Goal: Task Accomplishment & Management: Manage account settings

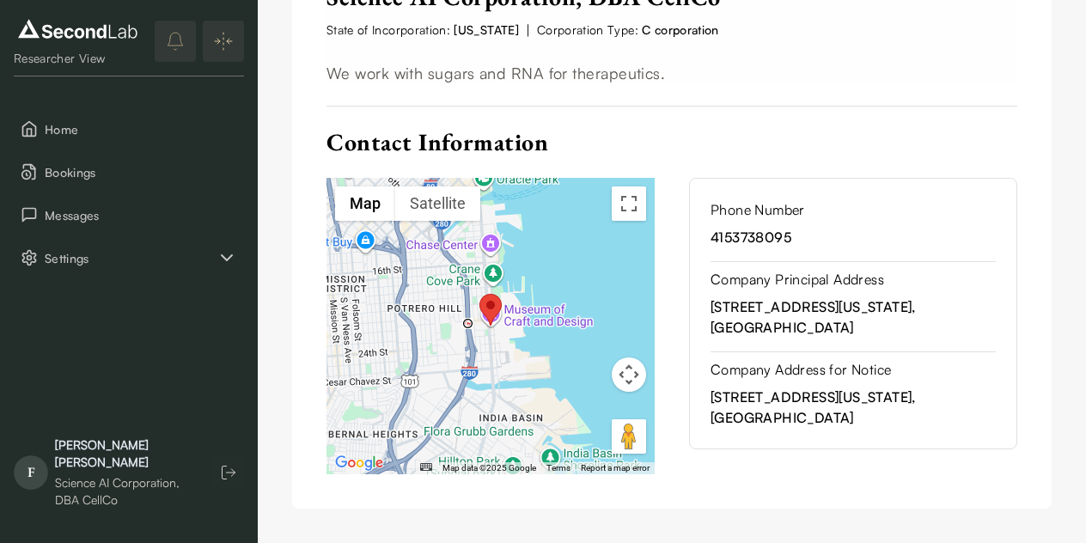
scroll to position [570, 0]
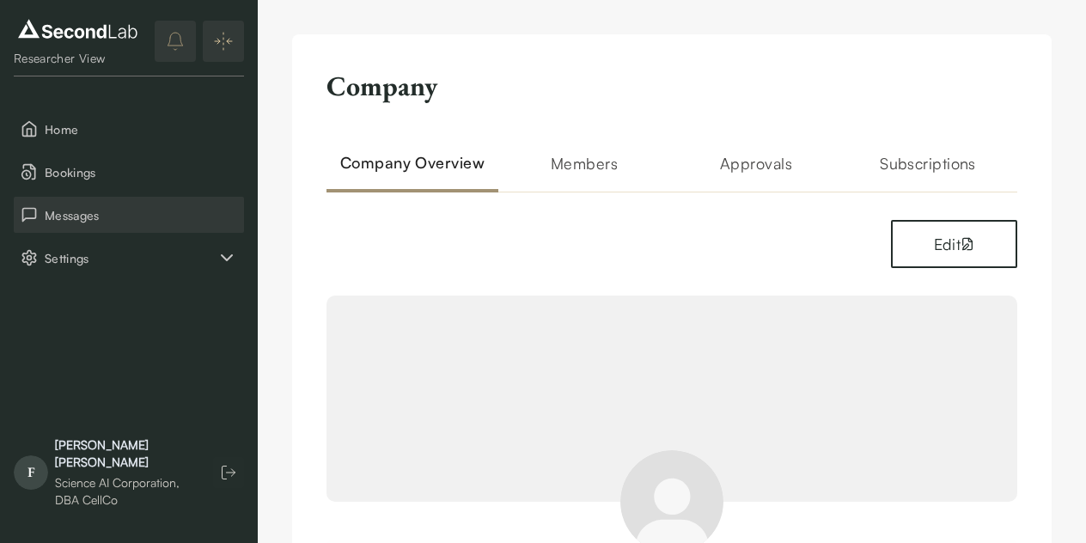
click at [124, 213] on span "Messages" at bounding box center [141, 215] width 192 height 18
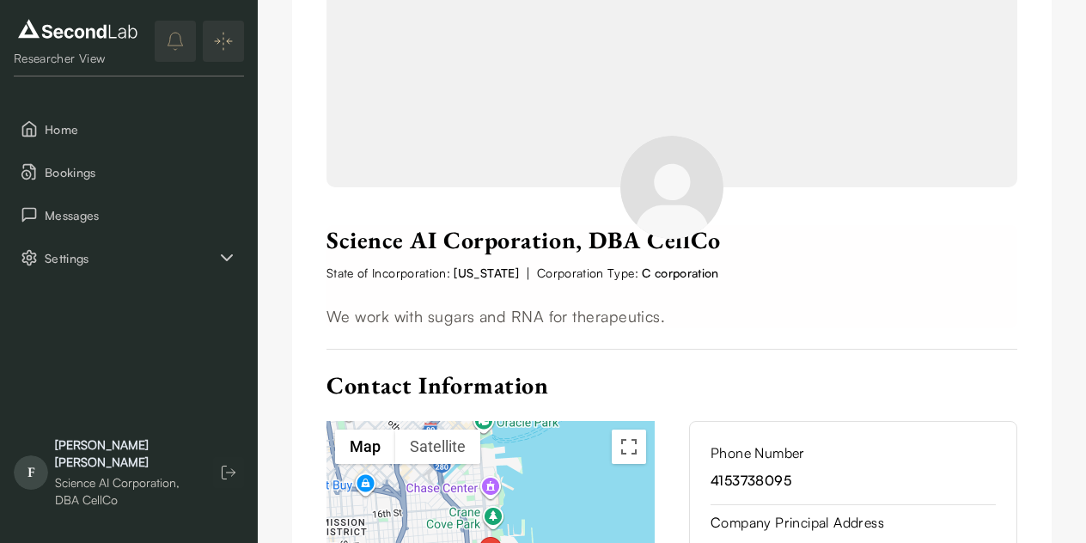
scroll to position [117, 0]
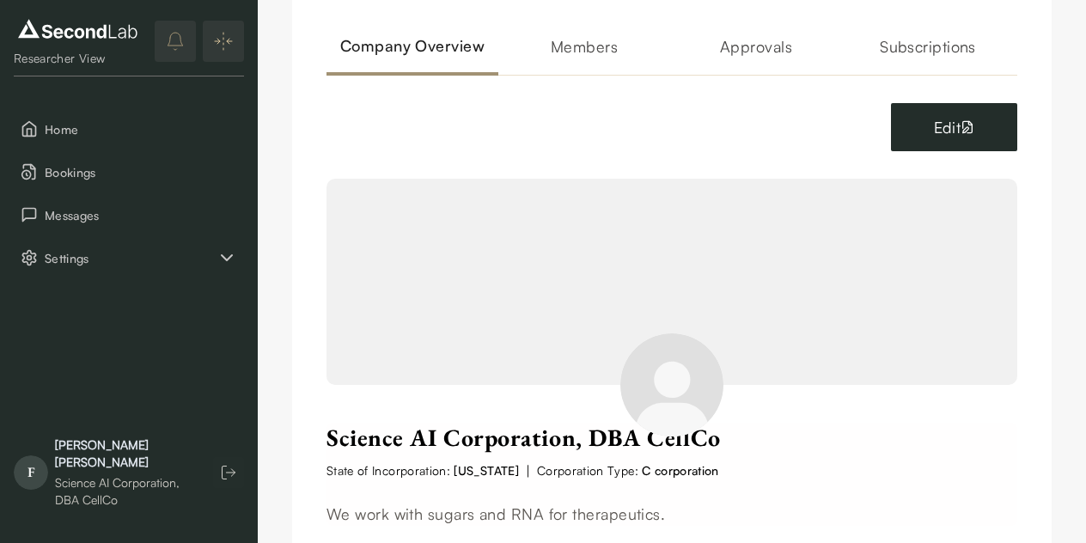
click at [912, 113] on button "Edit" at bounding box center [954, 127] width 126 height 48
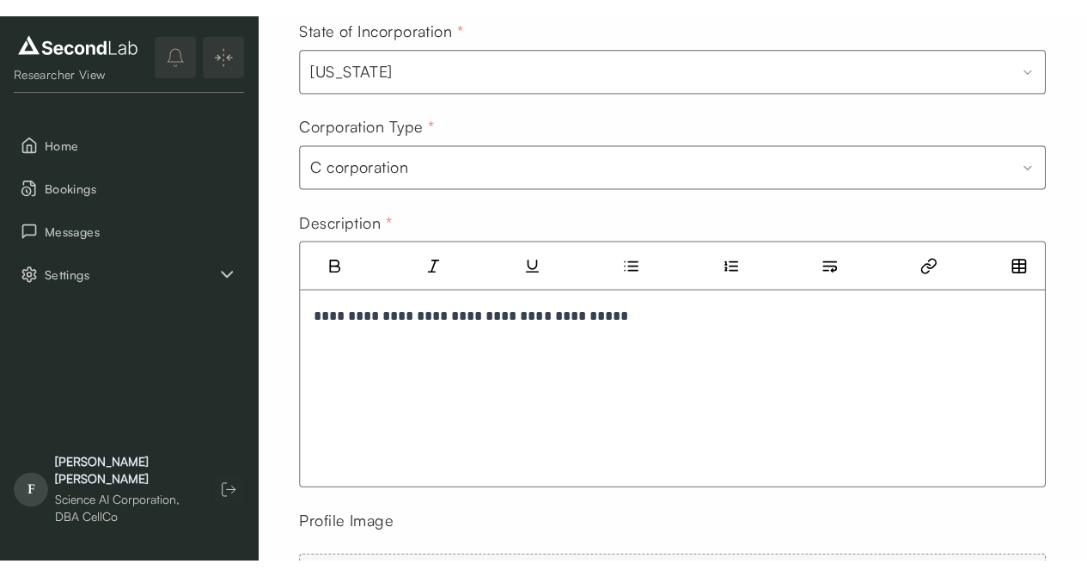
scroll to position [348, 0]
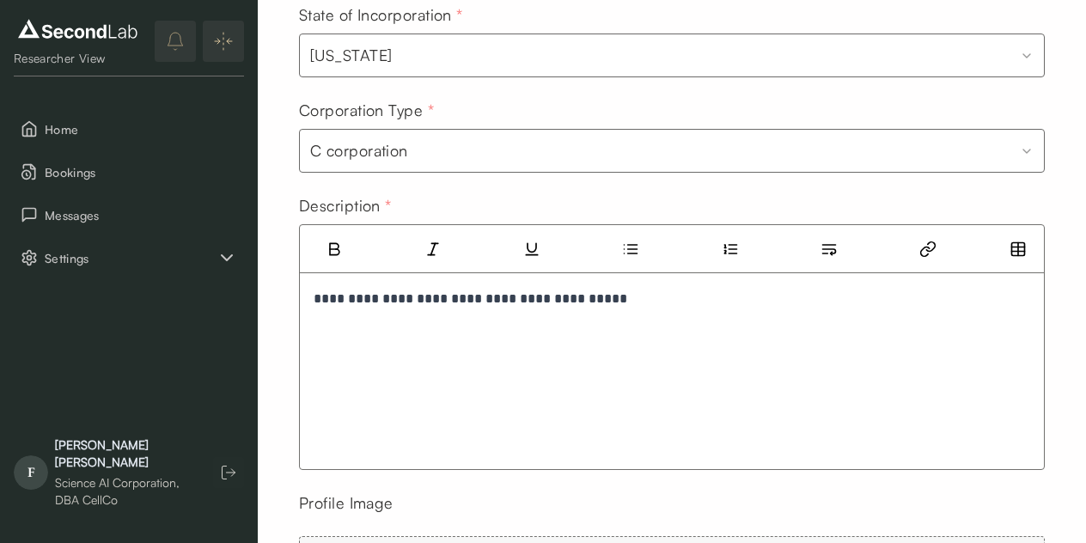
click at [625, 303] on p "**********" at bounding box center [672, 299] width 716 height 24
click at [321, 323] on p "**********" at bounding box center [672, 311] width 716 height 48
click at [591, 327] on p "**********" at bounding box center [672, 311] width 716 height 48
click at [624, 326] on p "**********" at bounding box center [672, 311] width 716 height 48
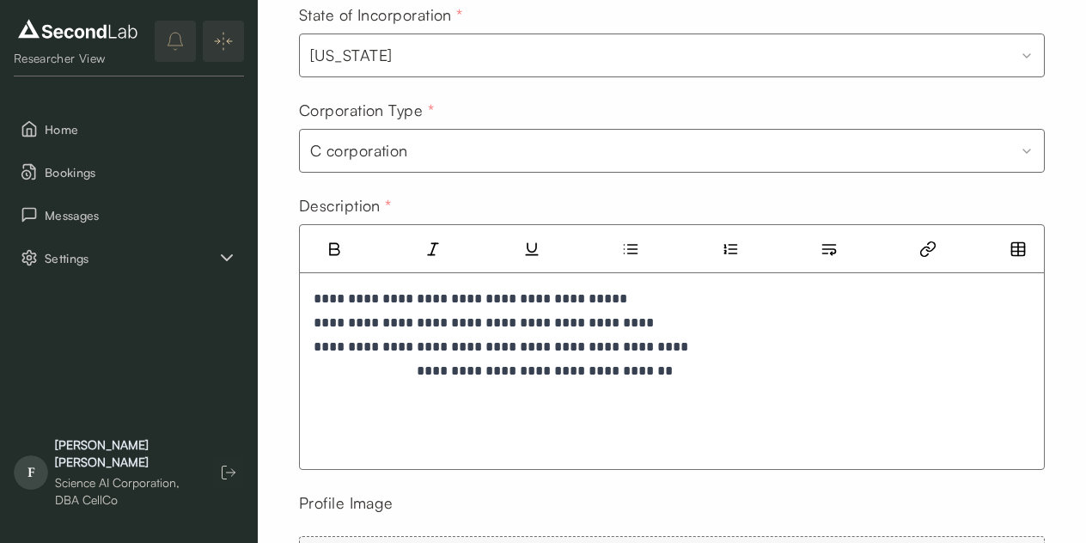
click at [690, 369] on p "**********" at bounding box center [672, 335] width 716 height 96
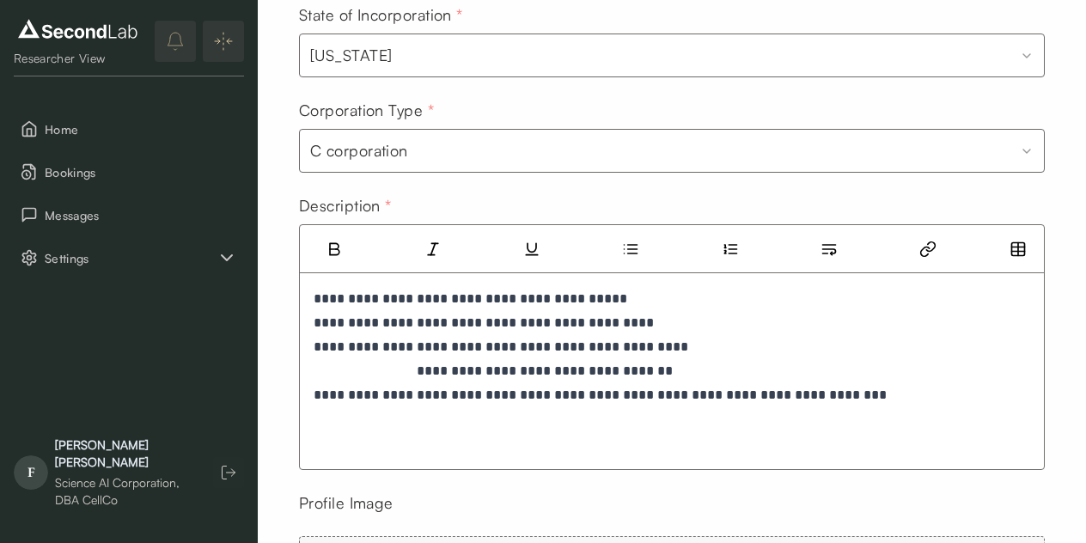
click at [395, 398] on p "**********" at bounding box center [672, 347] width 716 height 120
click at [460, 403] on p "**********" at bounding box center [672, 347] width 716 height 120
click at [625, 404] on p "**********" at bounding box center [672, 347] width 716 height 120
click at [810, 408] on div "**********" at bounding box center [672, 355] width 716 height 137
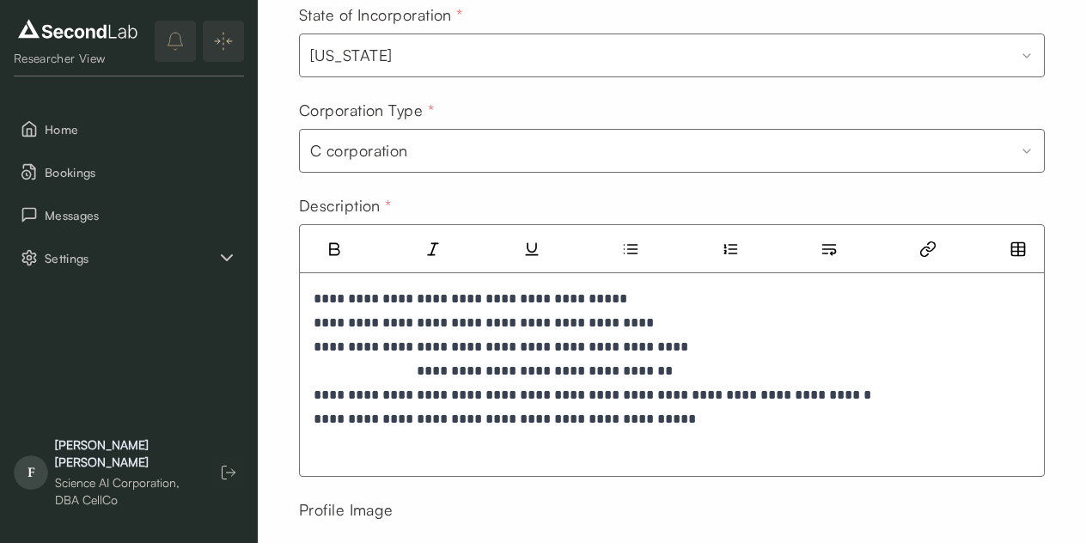
click at [795, 399] on p "**********" at bounding box center [672, 359] width 716 height 144
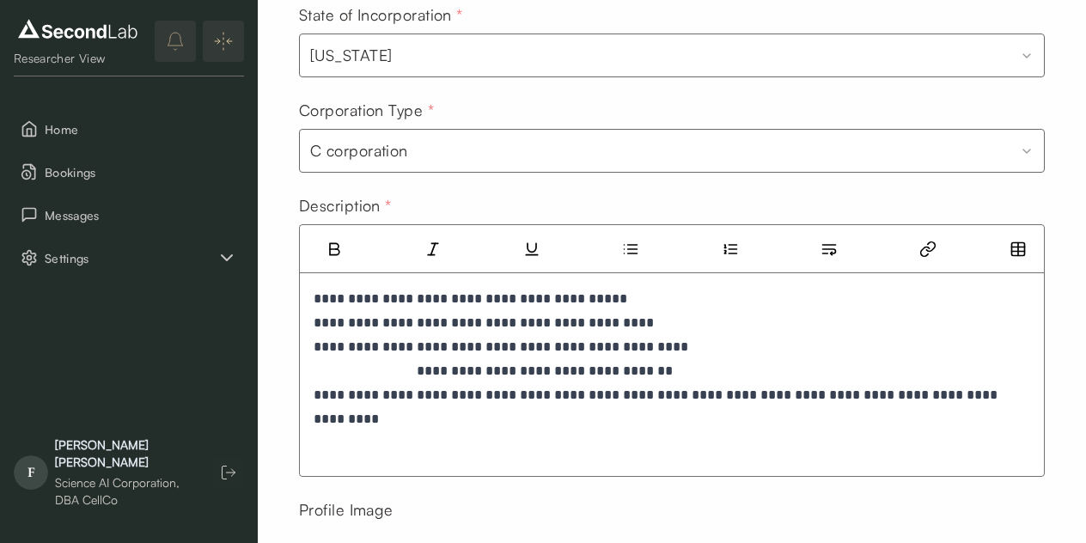
click at [662, 418] on p "**********" at bounding box center [672, 359] width 716 height 144
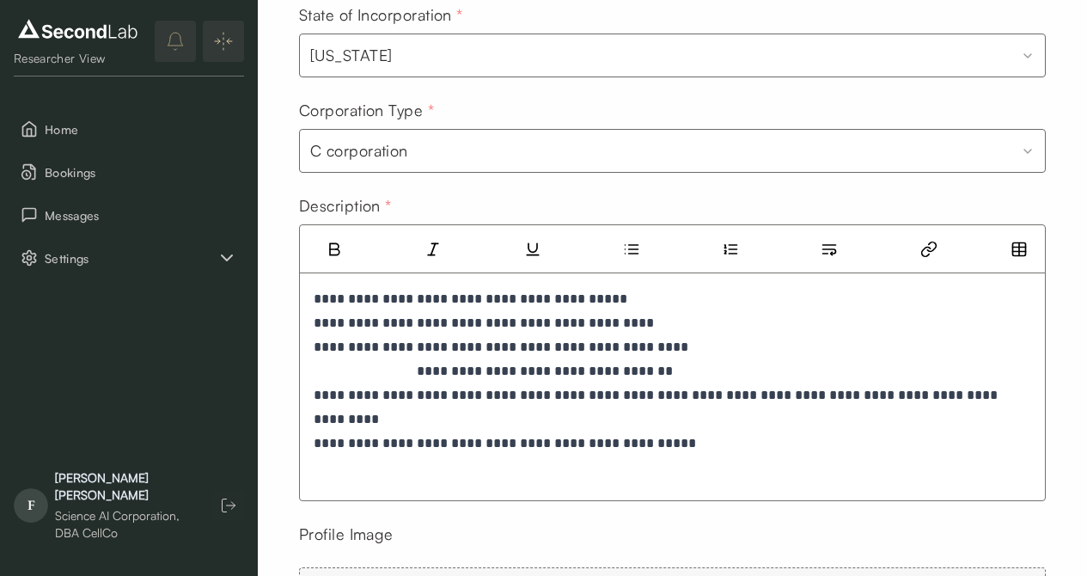
drag, startPoint x: 427, startPoint y: 443, endPoint x: 322, endPoint y: 443, distance: 104.8
click at [322, 443] on p "**********" at bounding box center [672, 371] width 717 height 168
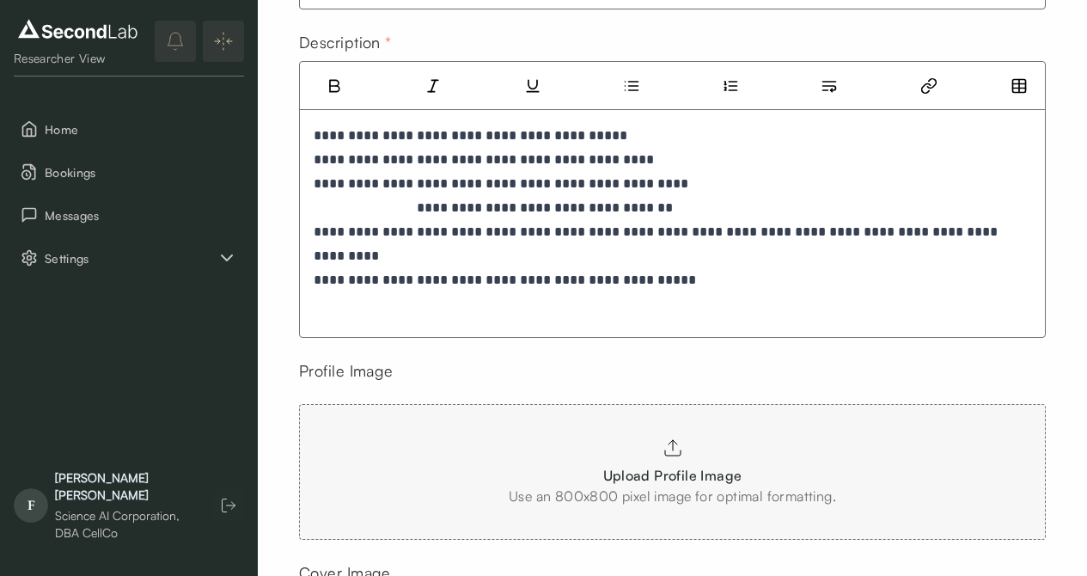
scroll to position [713, 0]
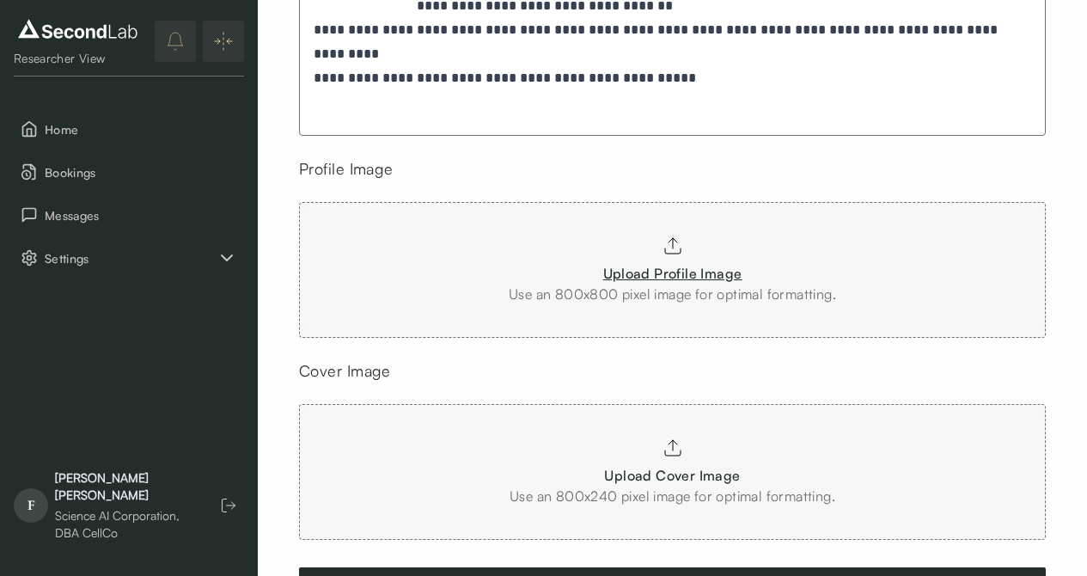
click at [744, 277] on div "Upload Profile Image Use an 800x800 pixel image for optimal formatting." at bounding box center [672, 270] width 327 height 120
click at [0, 0] on input "Upload Profile Image Use an 800x800 pixel image for optimal formatting." at bounding box center [0, 0] width 0 height 0
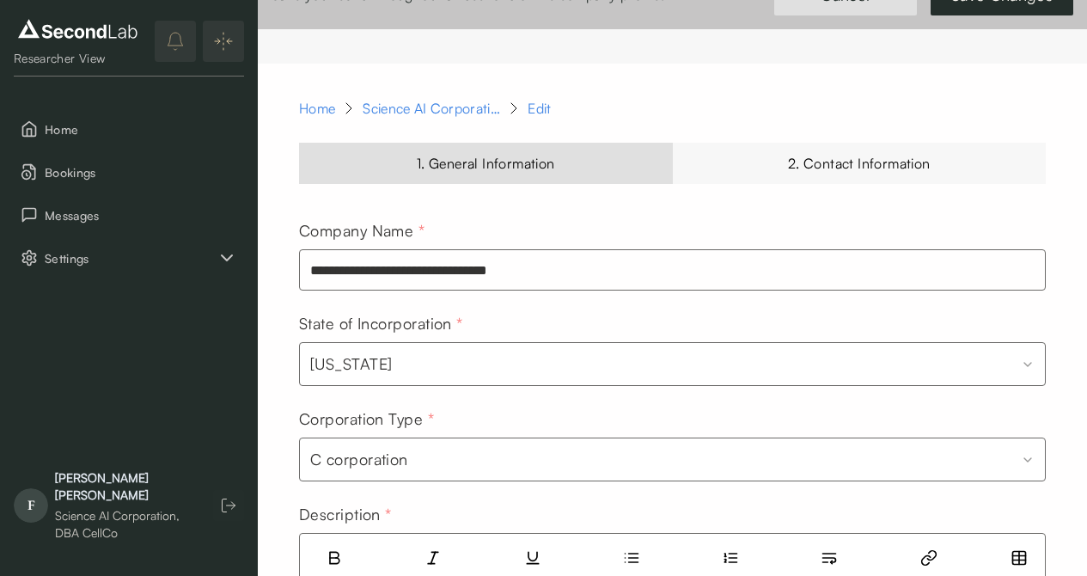
scroll to position [0, 0]
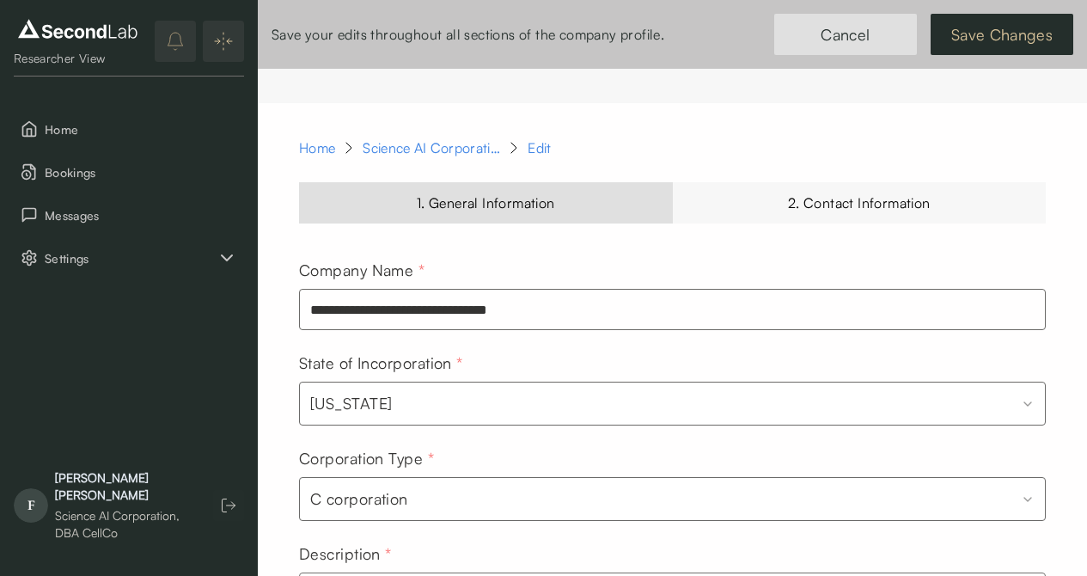
click at [1032, 40] on button "Save Changes" at bounding box center [1001, 34] width 143 height 41
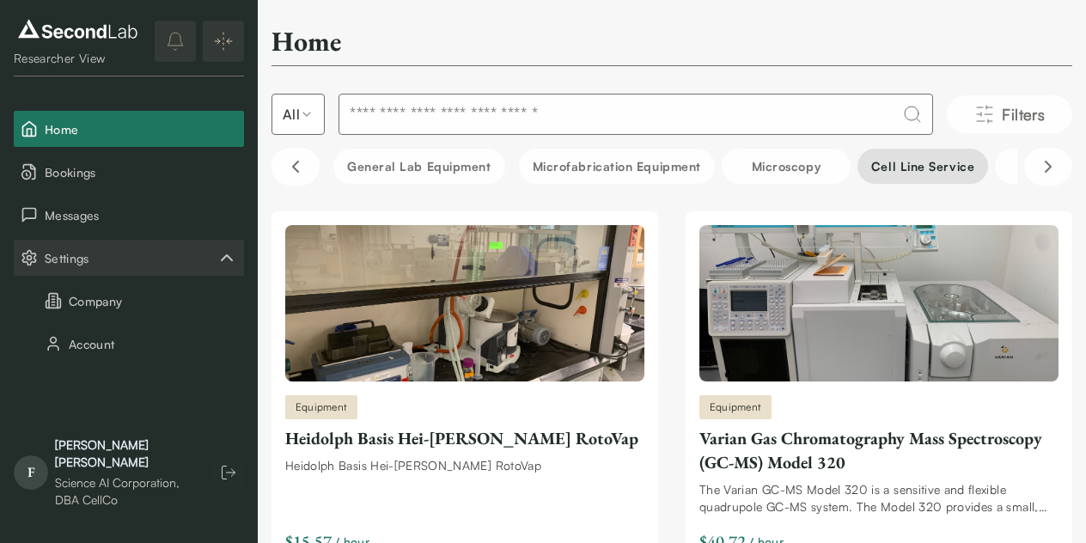
click at [865, 173] on button "Cell line service" at bounding box center [922, 166] width 131 height 35
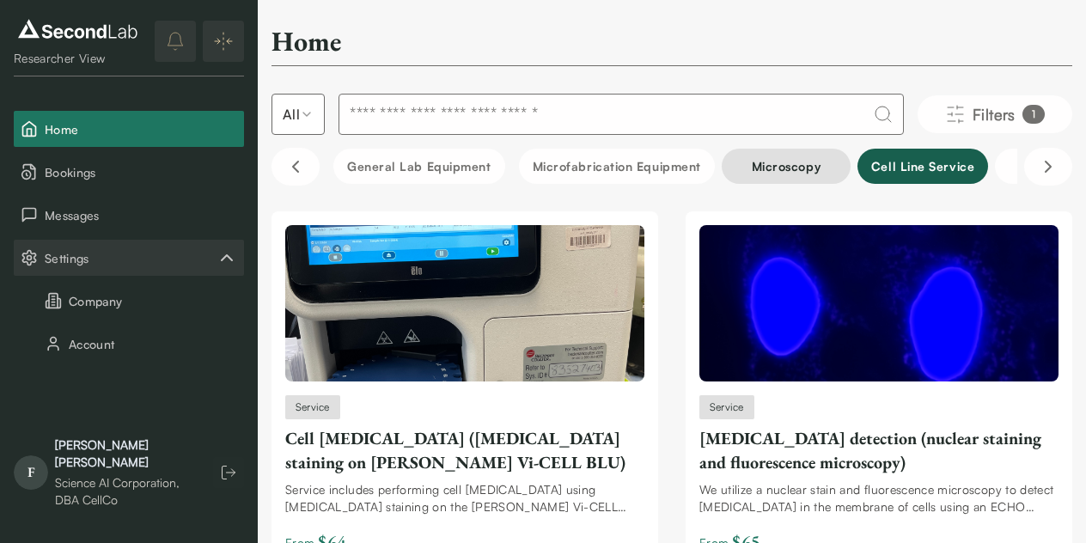
click at [791, 167] on button "Microscopy" at bounding box center [786, 166] width 129 height 35
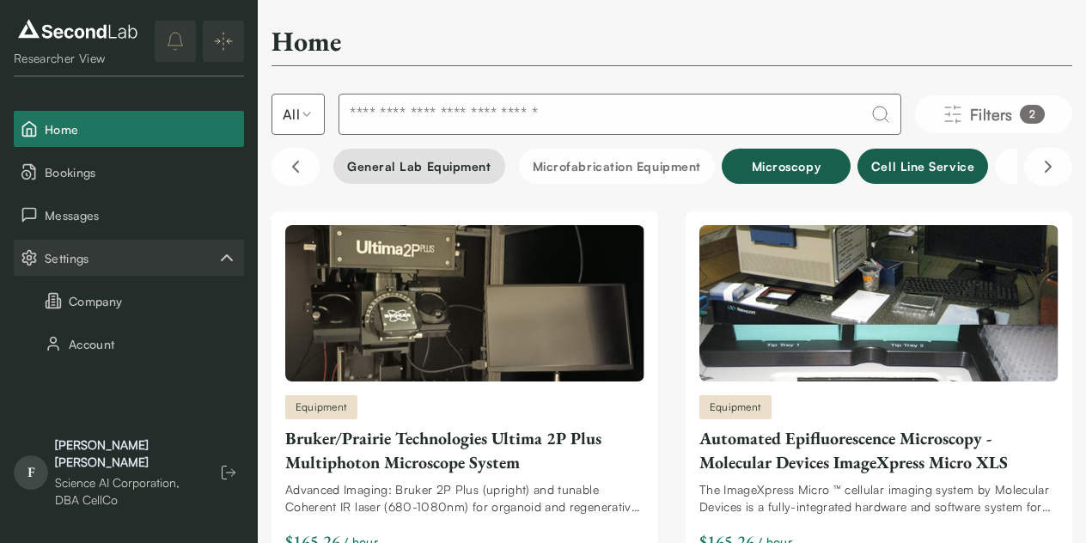
click at [435, 174] on button "General Lab equipment" at bounding box center [419, 166] width 172 height 35
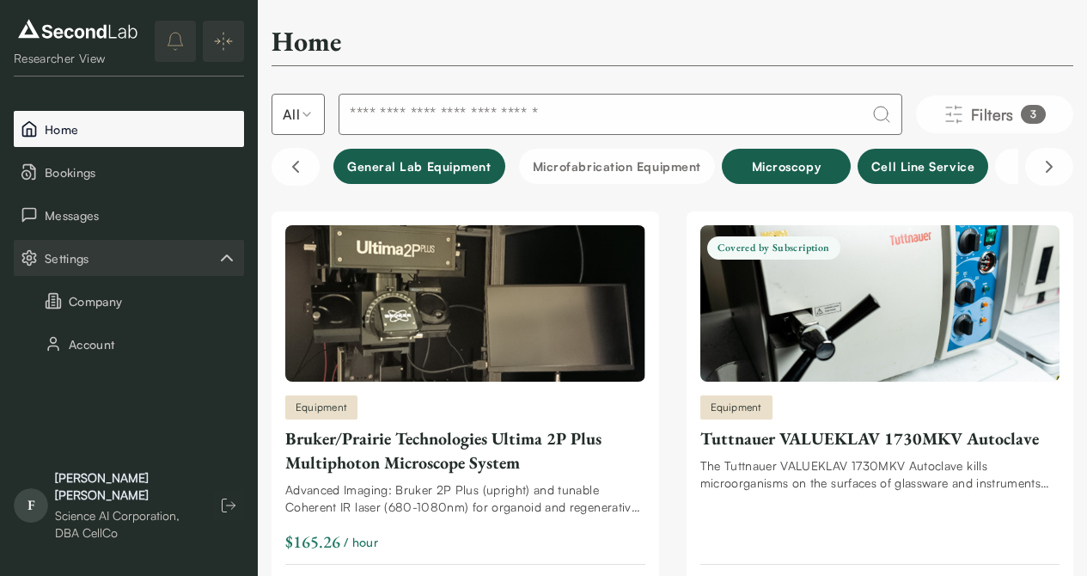
click at [112, 137] on span "Home" at bounding box center [141, 129] width 192 height 18
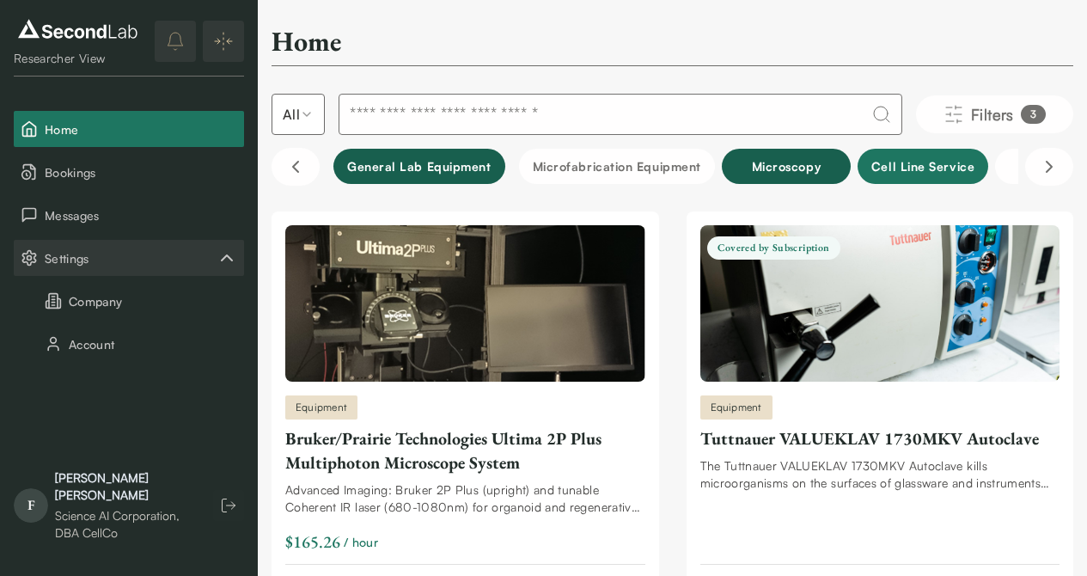
click at [897, 170] on button "Cell line service" at bounding box center [922, 166] width 131 height 35
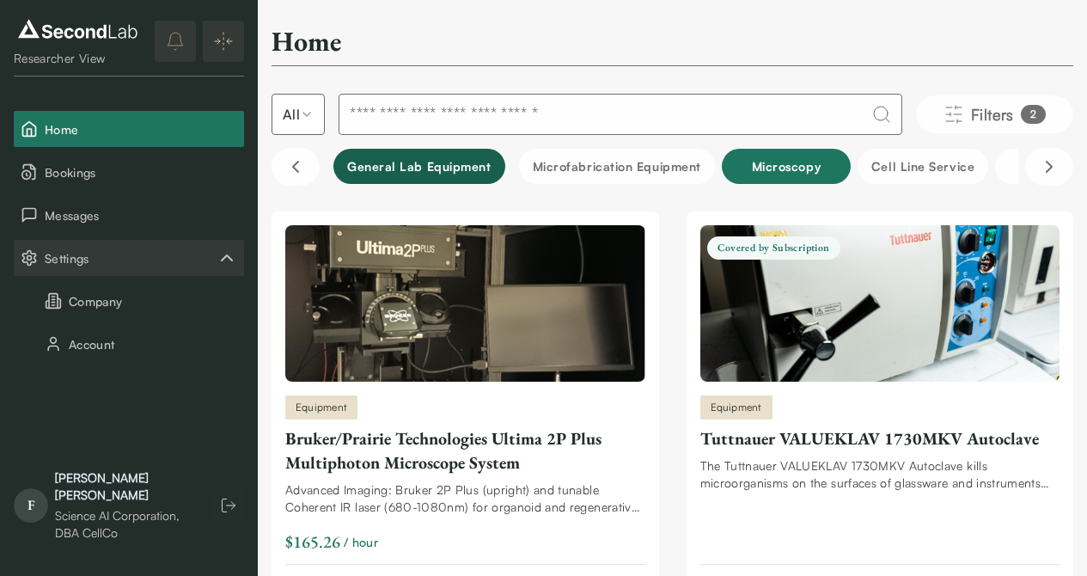
click at [774, 170] on button "Microscopy" at bounding box center [786, 166] width 129 height 35
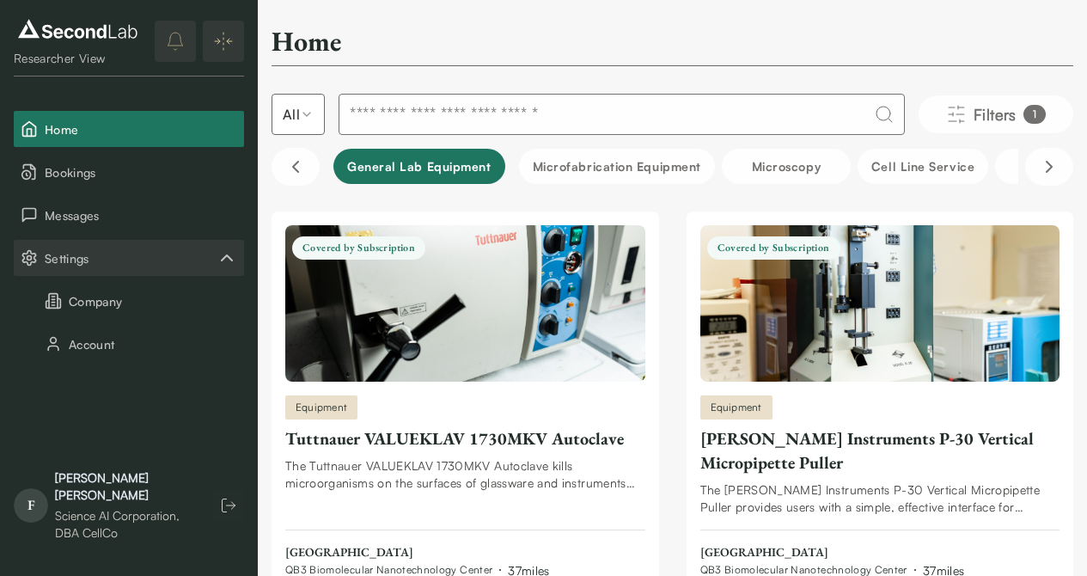
click at [440, 170] on button "General Lab equipment" at bounding box center [419, 166] width 172 height 35
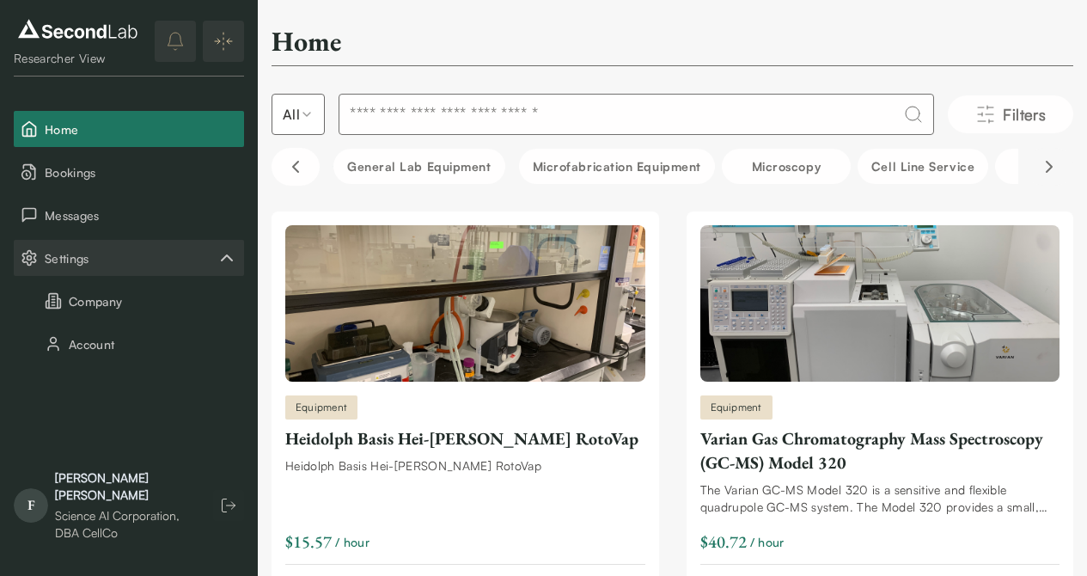
drag, startPoint x: 1025, startPoint y: 161, endPoint x: 1034, endPoint y: 164, distance: 10.1
click at [1025, 161] on div "General Lab equipment Microfabrication Equipment Microscopy Cell line service M…" at bounding box center [672, 166] width 802 height 42
click at [1034, 165] on button "Scroll right" at bounding box center [1049, 167] width 48 height 38
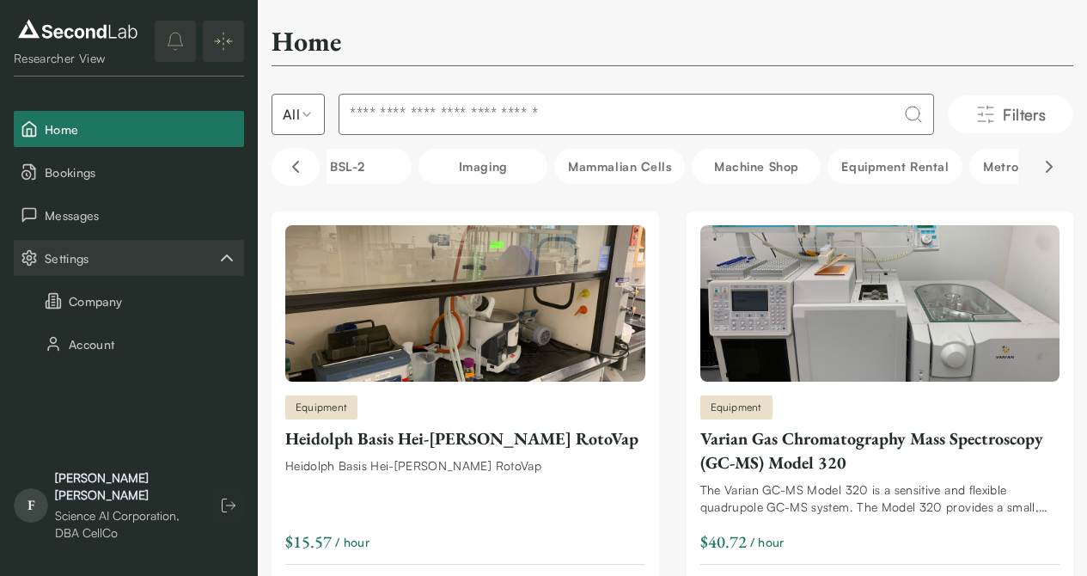
scroll to position [0, 859]
click at [763, 164] on button "Machine Shop" at bounding box center [744, 166] width 129 height 35
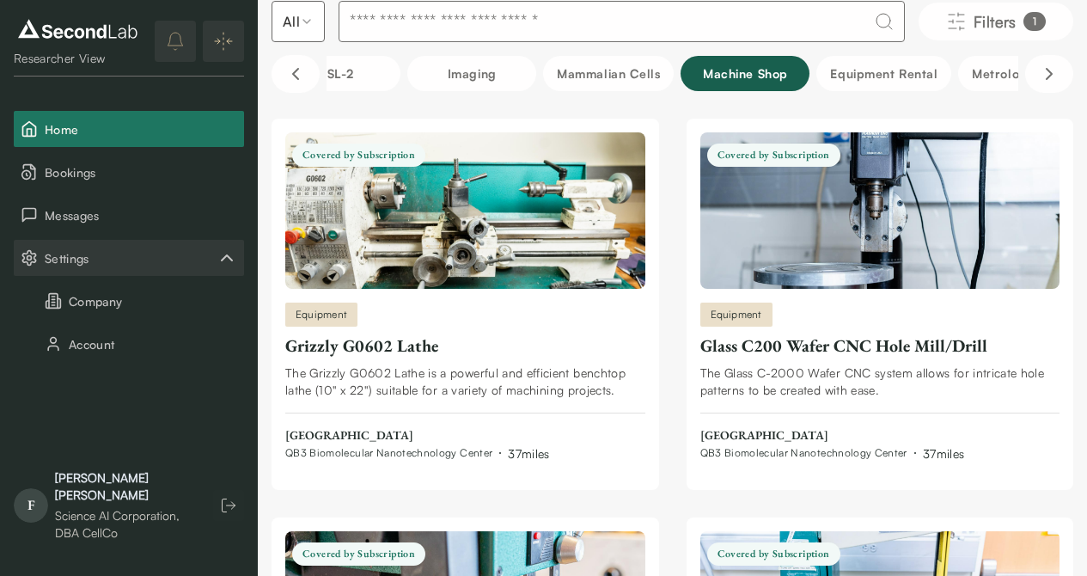
scroll to position [0, 0]
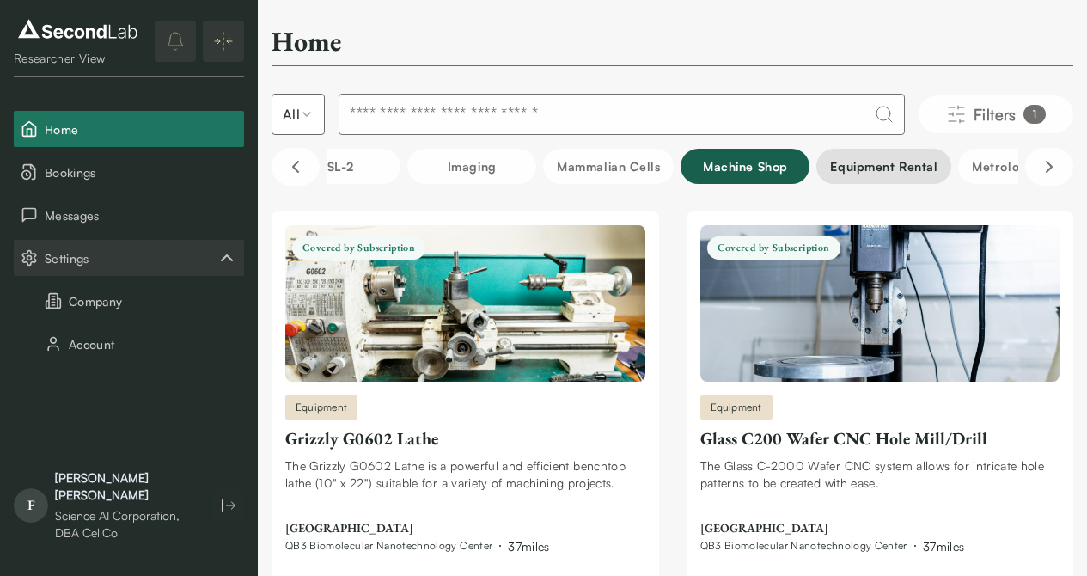
click at [866, 174] on button "Equipment Rental" at bounding box center [883, 166] width 135 height 35
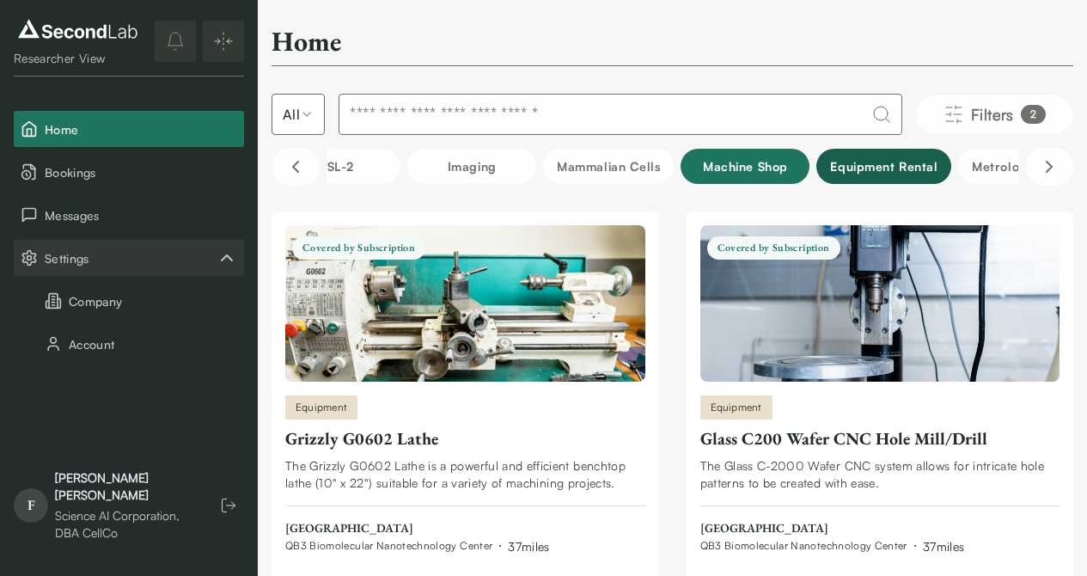
click at [746, 163] on button "Machine Shop" at bounding box center [744, 166] width 129 height 35
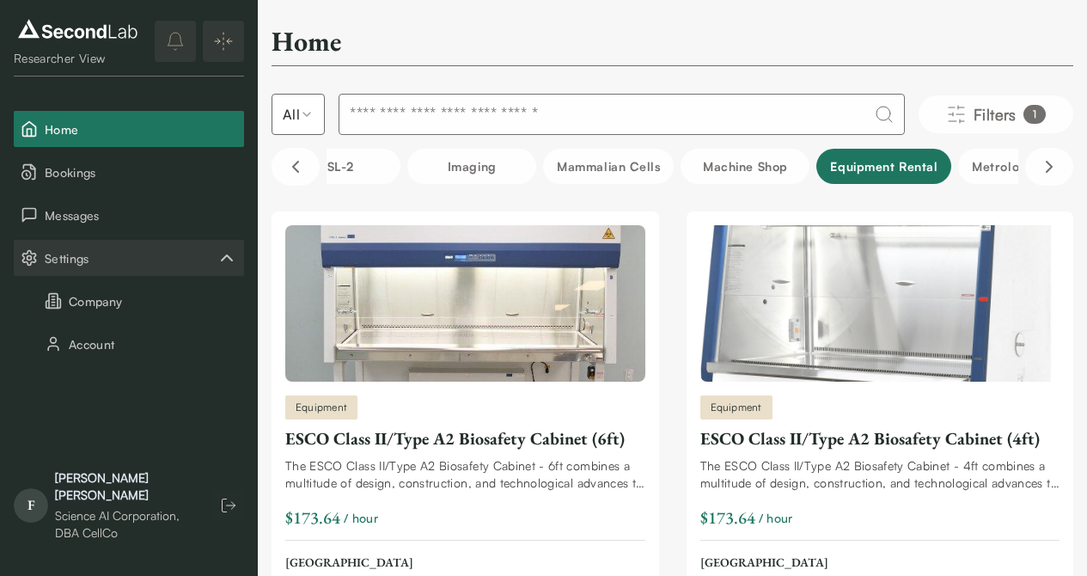
click at [830, 164] on button "Equipment Rental" at bounding box center [883, 166] width 135 height 35
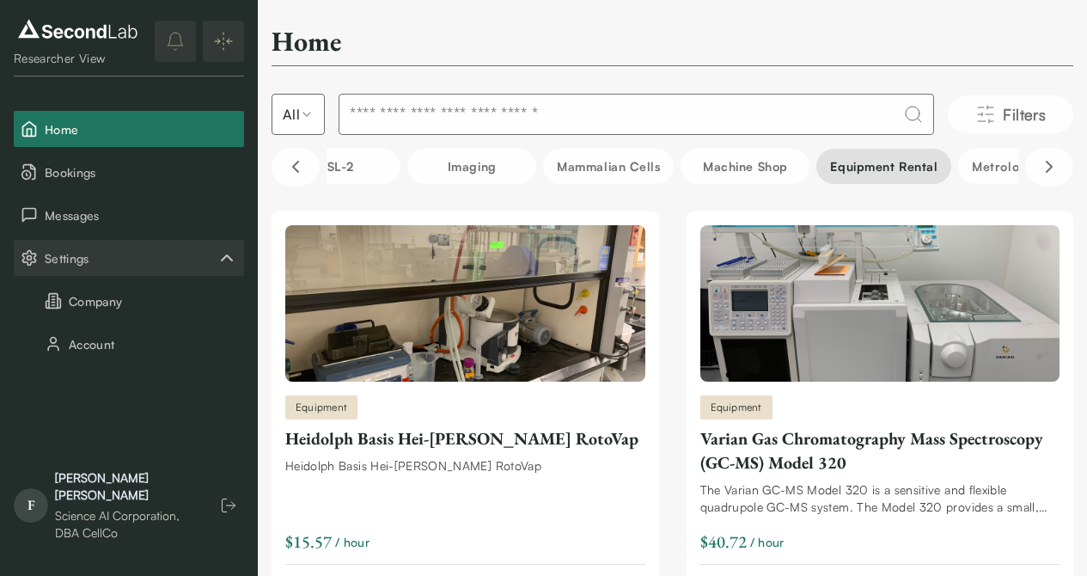
click at [924, 165] on button "Equipment Rental" at bounding box center [883, 166] width 135 height 35
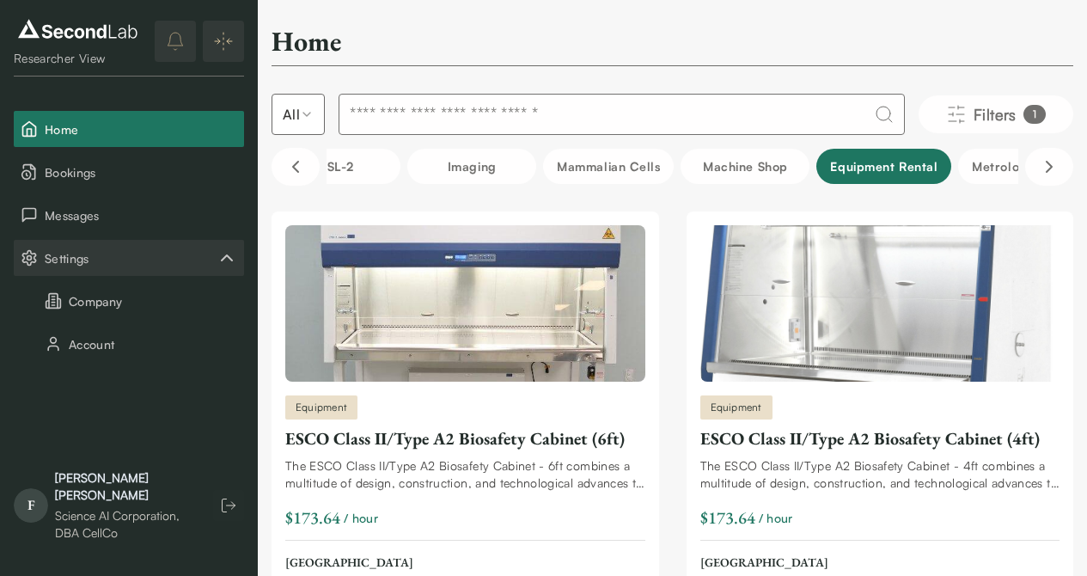
click at [924, 165] on button "Equipment Rental" at bounding box center [883, 166] width 135 height 35
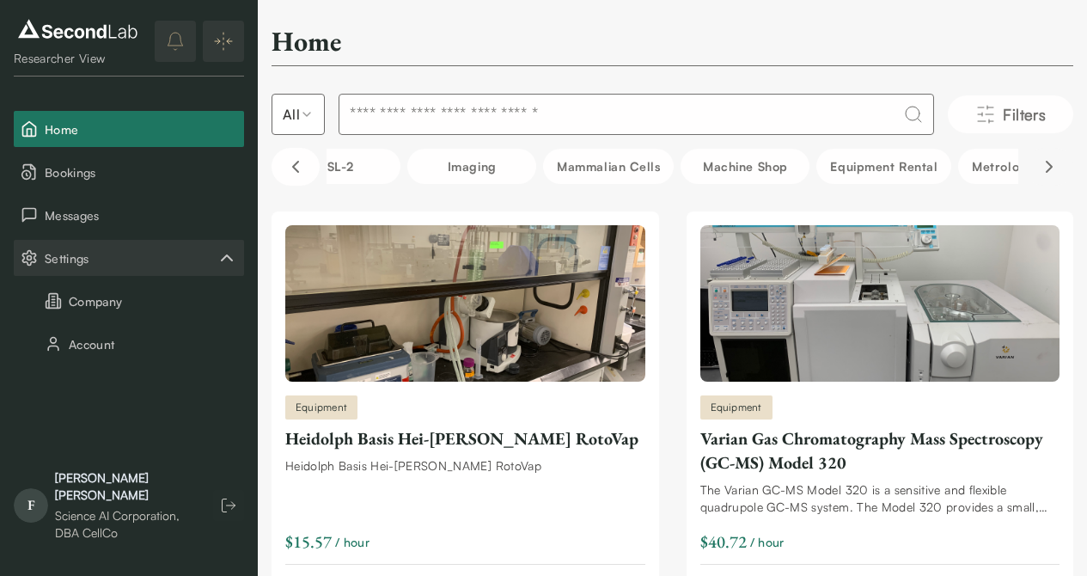
click at [1035, 165] on button "Scroll right" at bounding box center [1049, 167] width 48 height 38
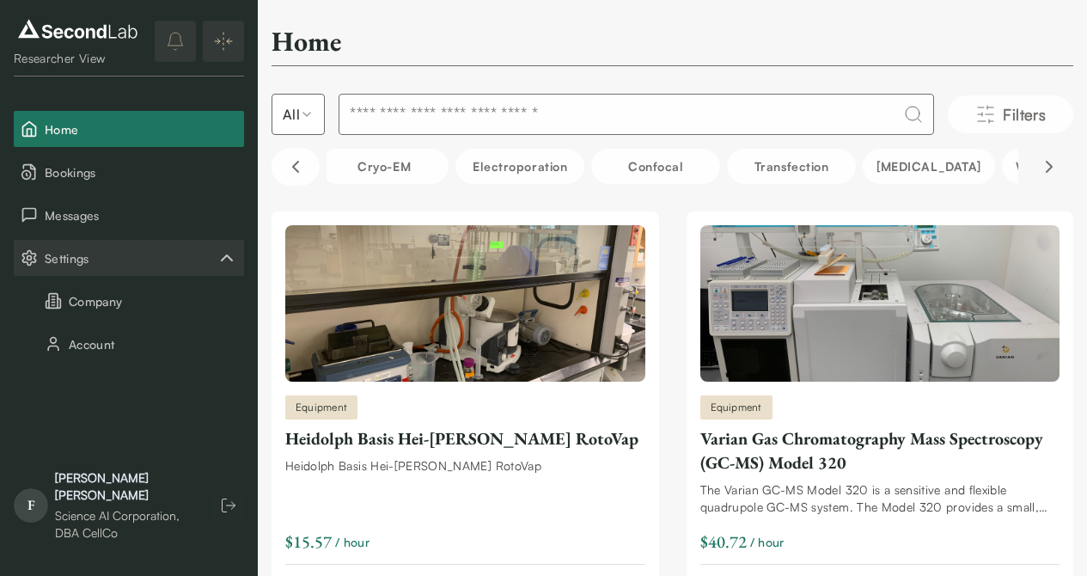
scroll to position [0, 1718]
click at [802, 165] on button "Transfection" at bounding box center [780, 166] width 129 height 35
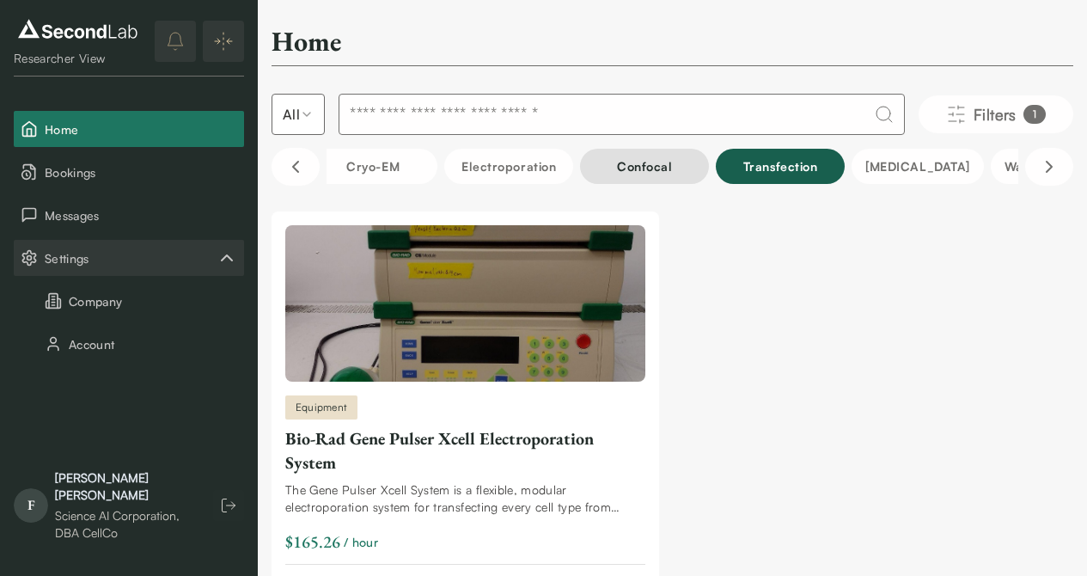
click at [677, 167] on button "Confocal" at bounding box center [644, 166] width 129 height 35
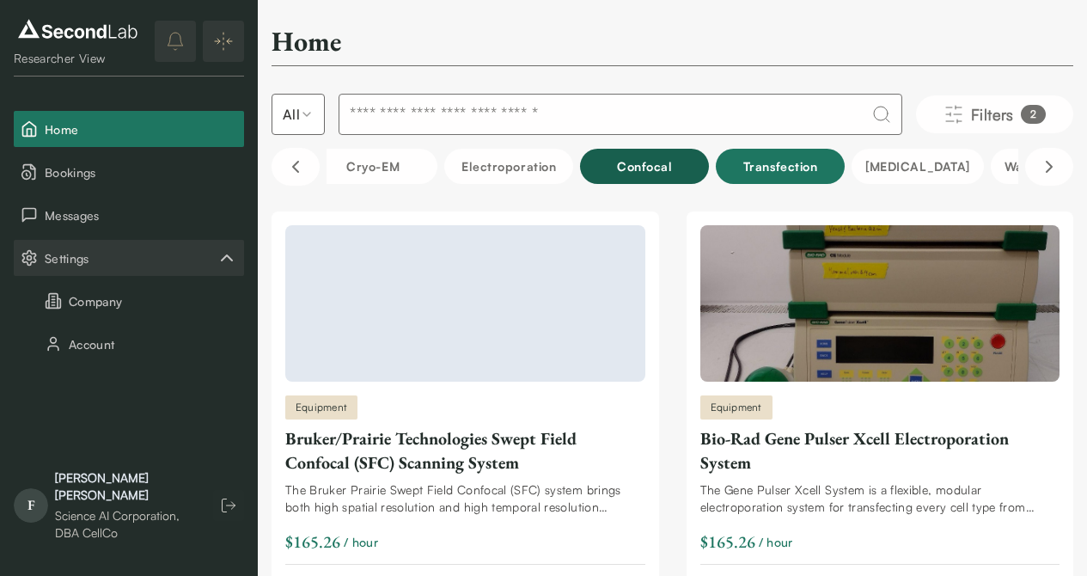
click at [734, 166] on button "Transfection" at bounding box center [780, 166] width 129 height 35
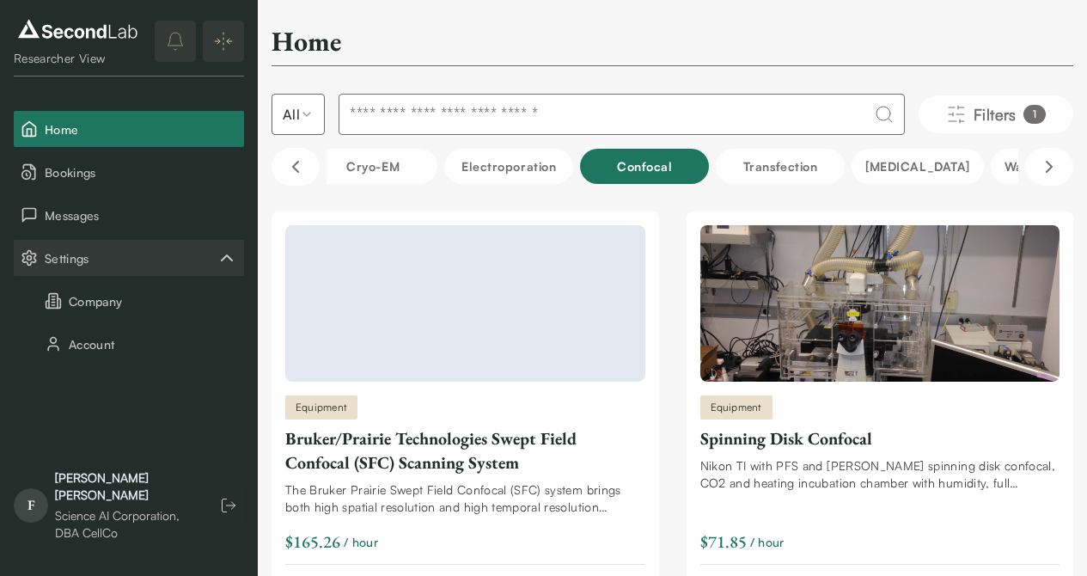
click at [649, 171] on button "Confocal" at bounding box center [644, 166] width 129 height 35
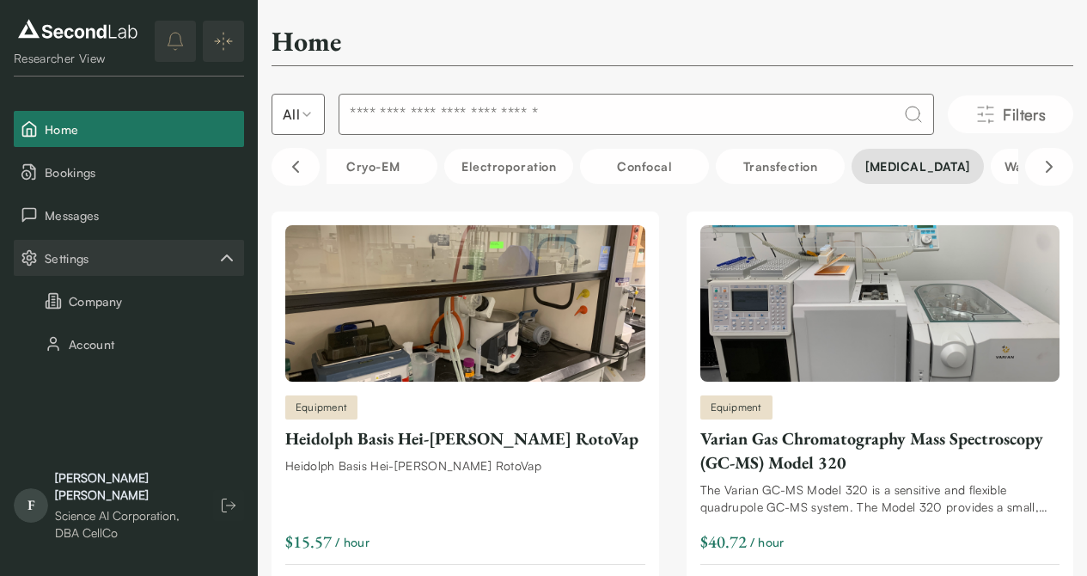
click at [897, 163] on button "Flow Cytometry" at bounding box center [917, 166] width 132 height 35
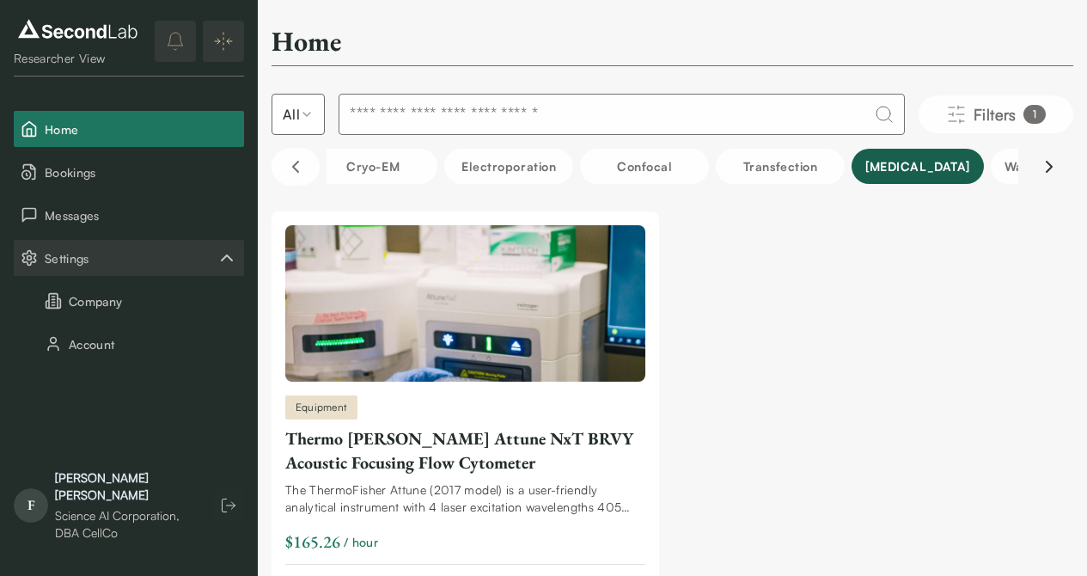
click at [1044, 158] on icon "Scroll right" at bounding box center [1049, 166] width 21 height 21
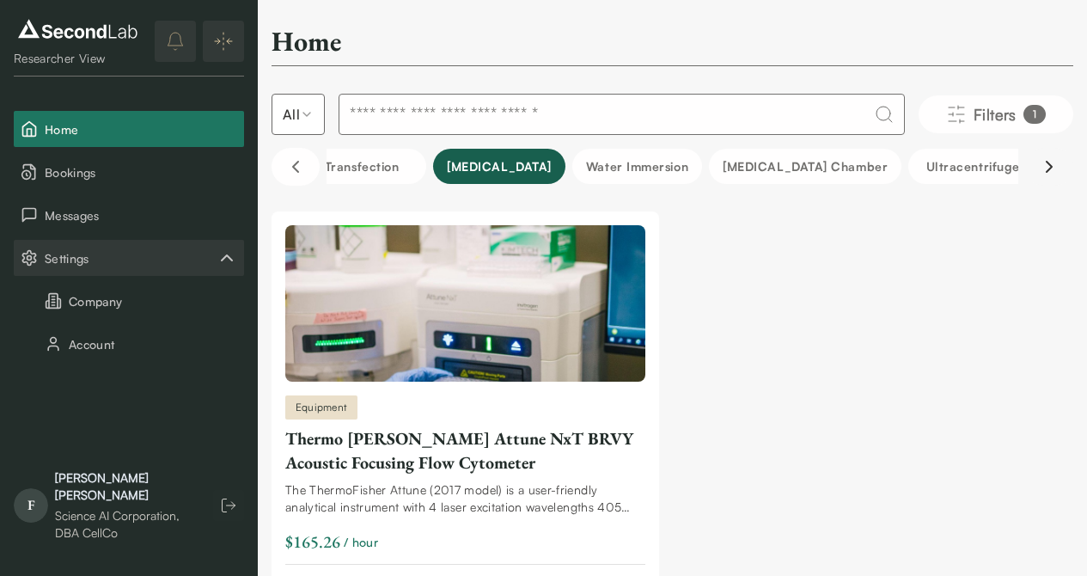
scroll to position [0, 2148]
click at [1036, 165] on button "Scroll right" at bounding box center [1049, 167] width 48 height 38
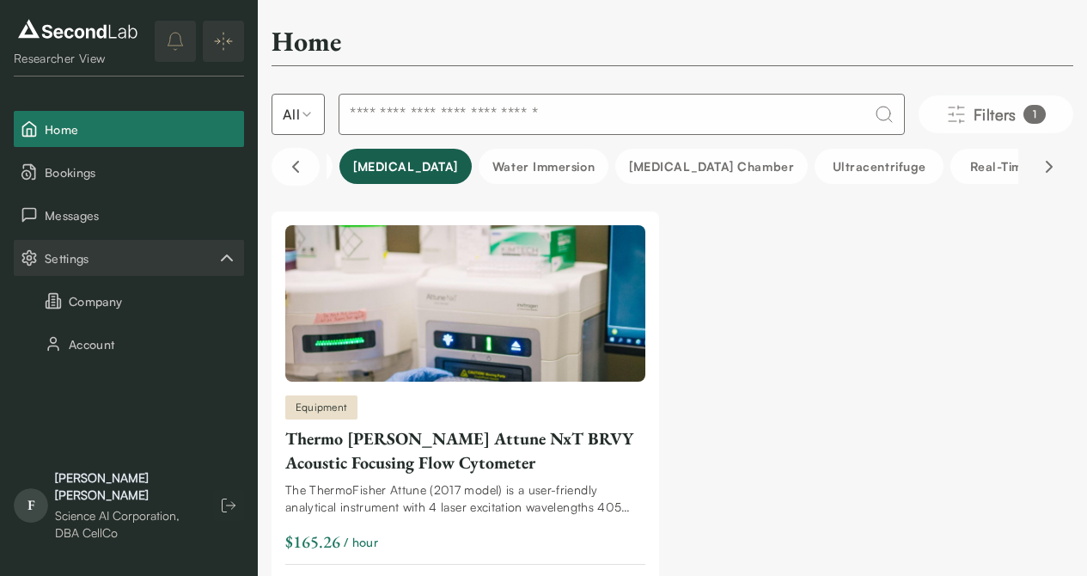
click at [1033, 168] on button "Scroll right" at bounding box center [1049, 167] width 48 height 38
click at [355, 447] on div "Thermo Fisher Attune NxT BRVY Acoustic Focusing Flow Cytometer" at bounding box center [465, 450] width 360 height 48
click at [353, 408] on div "Equipment" at bounding box center [321, 407] width 72 height 24
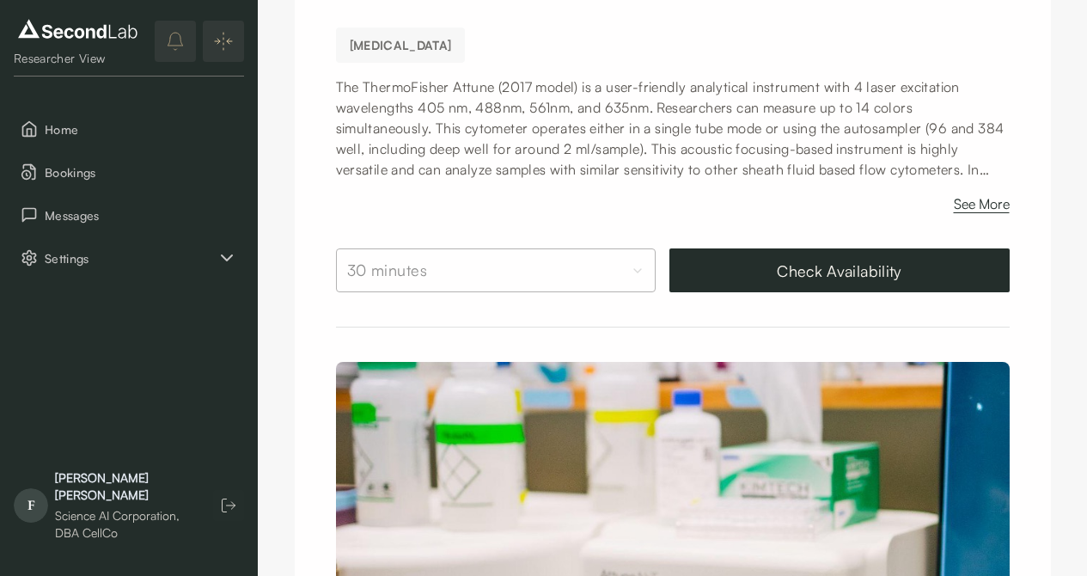
scroll to position [280, 0]
click at [579, 180] on div "See More" at bounding box center [673, 200] width 674 height 41
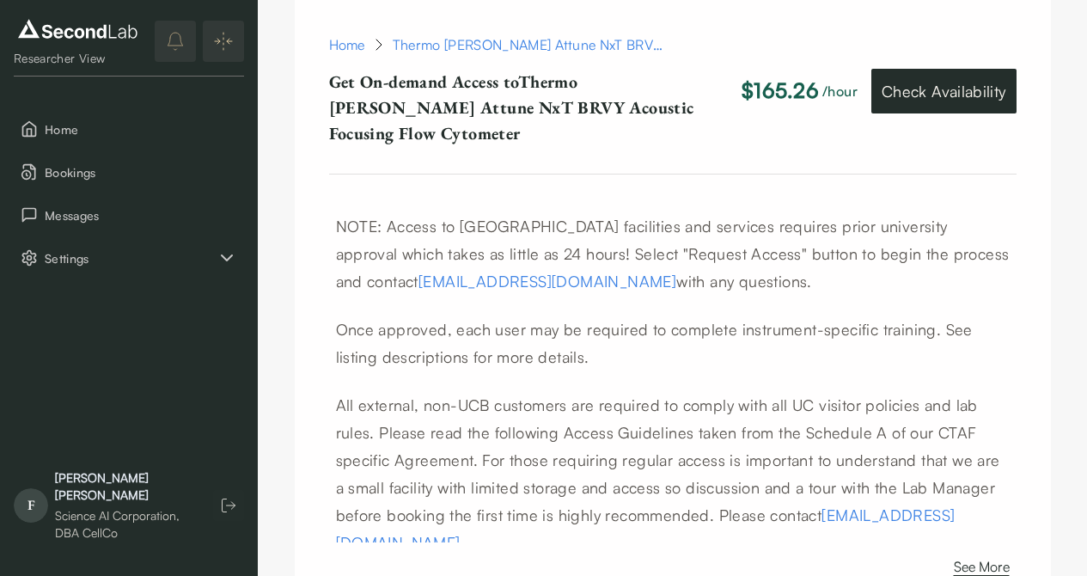
scroll to position [782, 0]
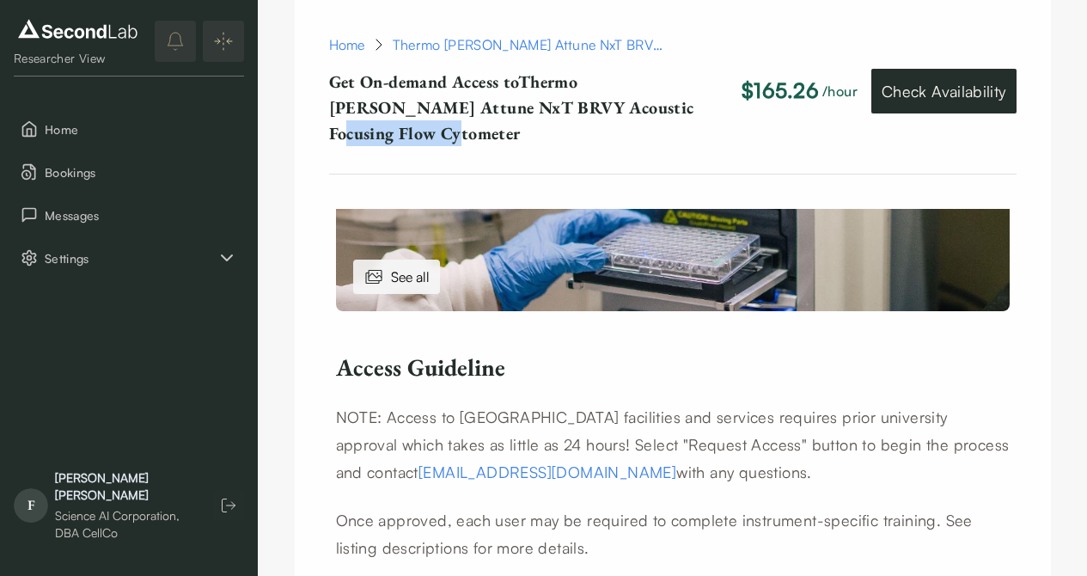
drag, startPoint x: 561, startPoint y: 111, endPoint x: 680, endPoint y: 116, distance: 118.7
click at [680, 116] on p "Get On-demand Access to Thermo [PERSON_NAME] Attune NxT BRVY Acoustic Focusing …" at bounding box center [521, 107] width 385 height 77
copy p "Flow Cytometer"
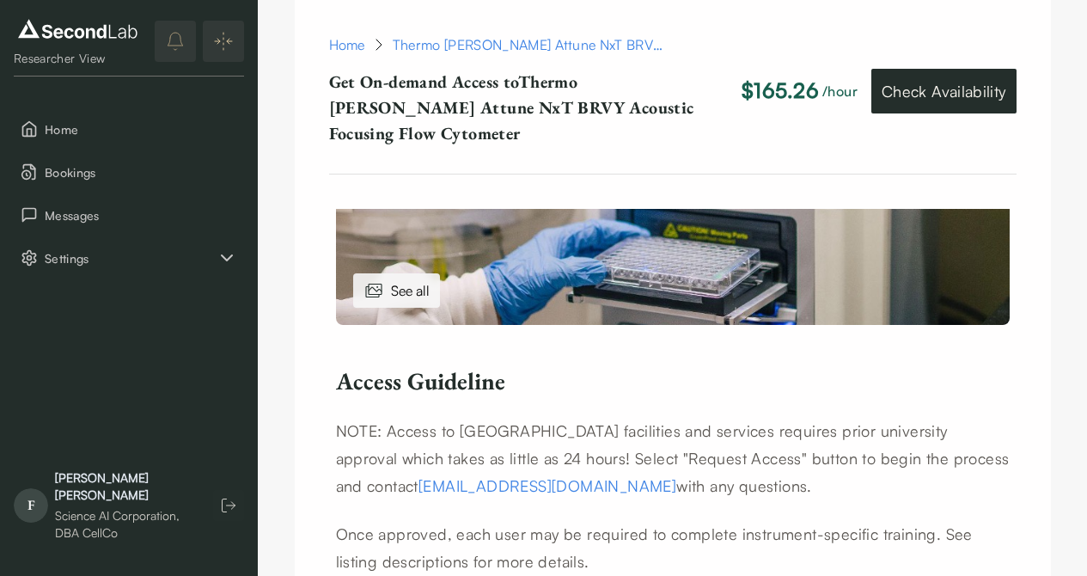
scroll to position [907, 0]
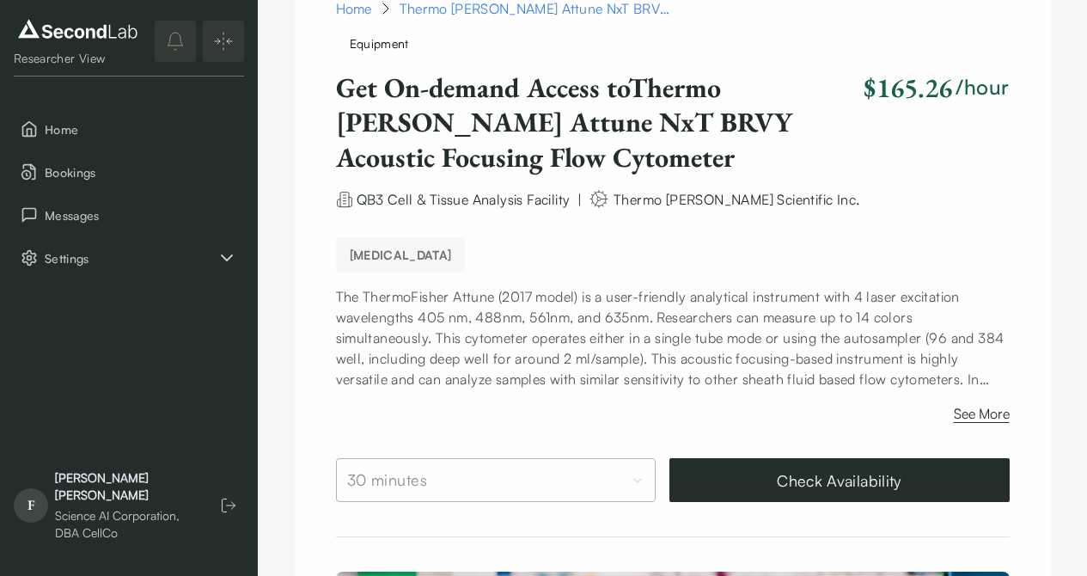
scroll to position [71, 0]
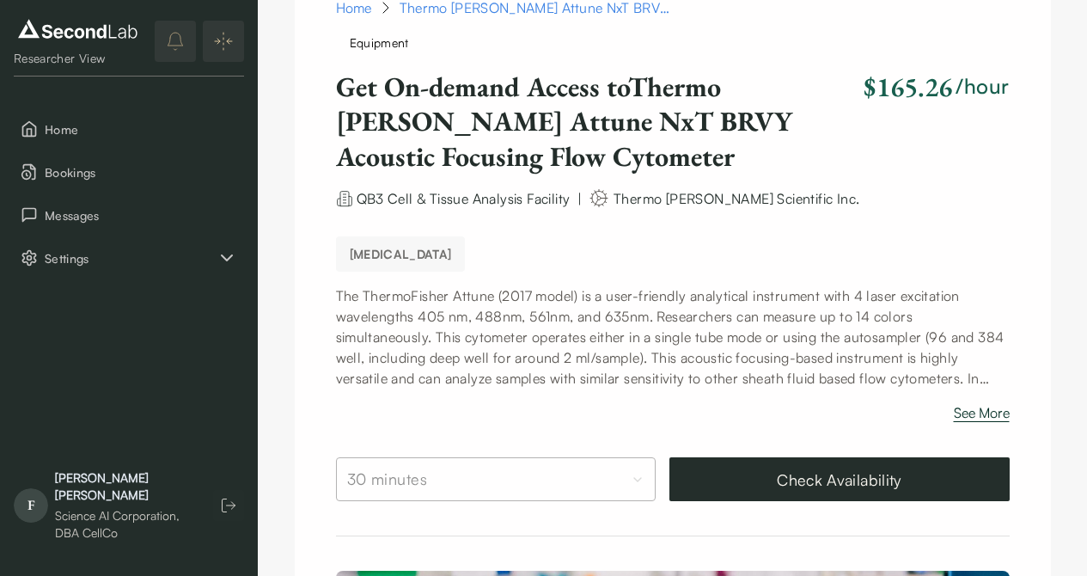
click at [961, 405] on button "See More" at bounding box center [982, 415] width 56 height 27
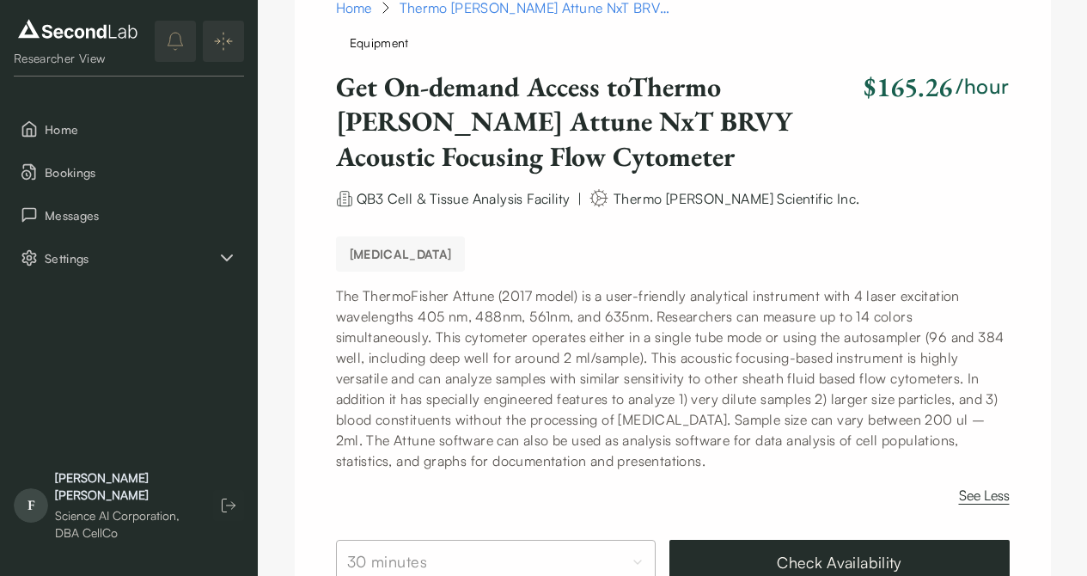
click at [806, 253] on div "Flow Cytometry" at bounding box center [669, 250] width 680 height 42
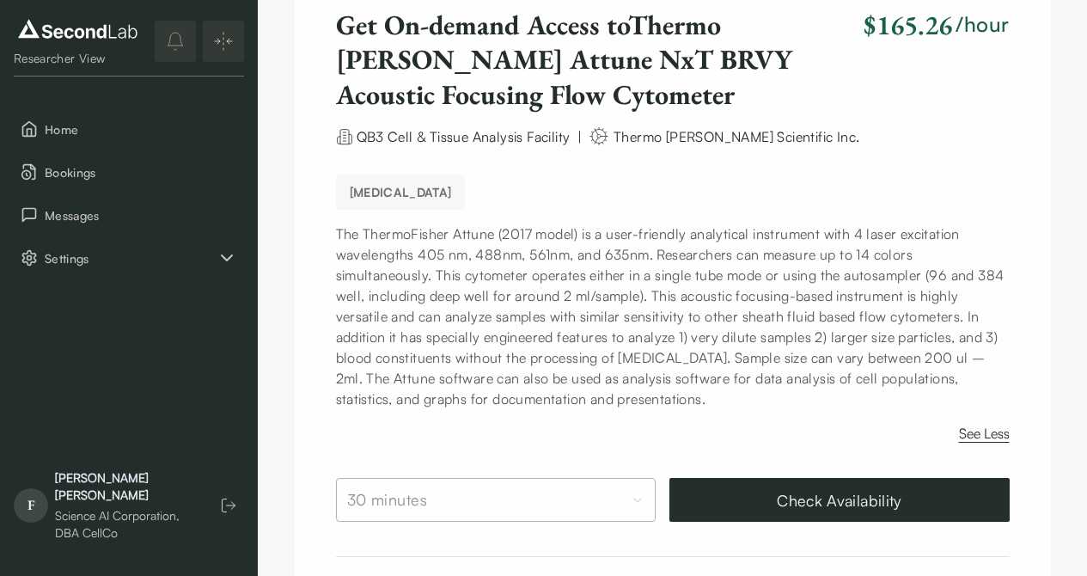
scroll to position [164, 0]
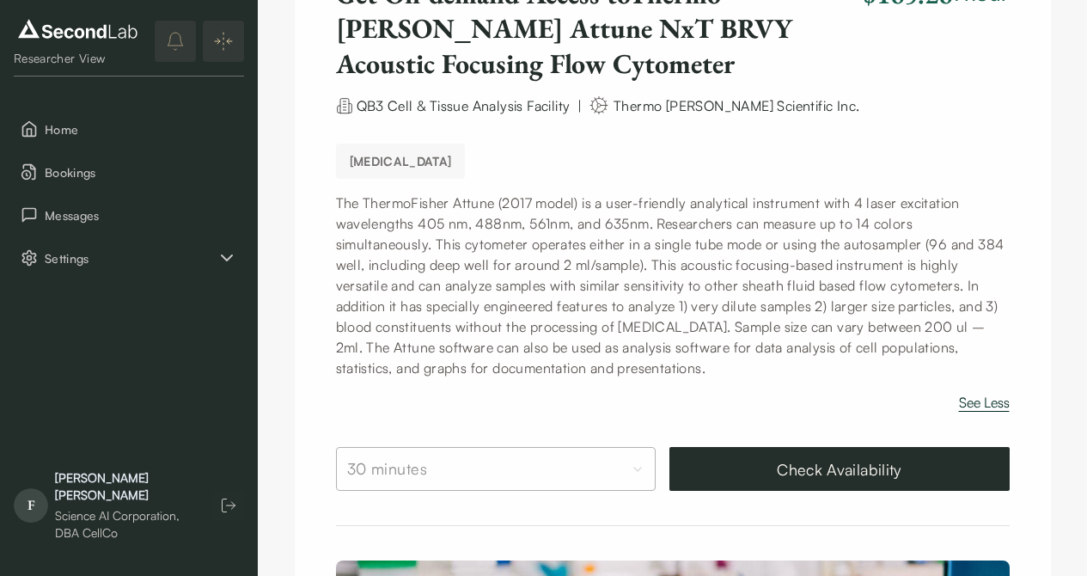
click at [975, 402] on button "See Less" at bounding box center [984, 405] width 51 height 27
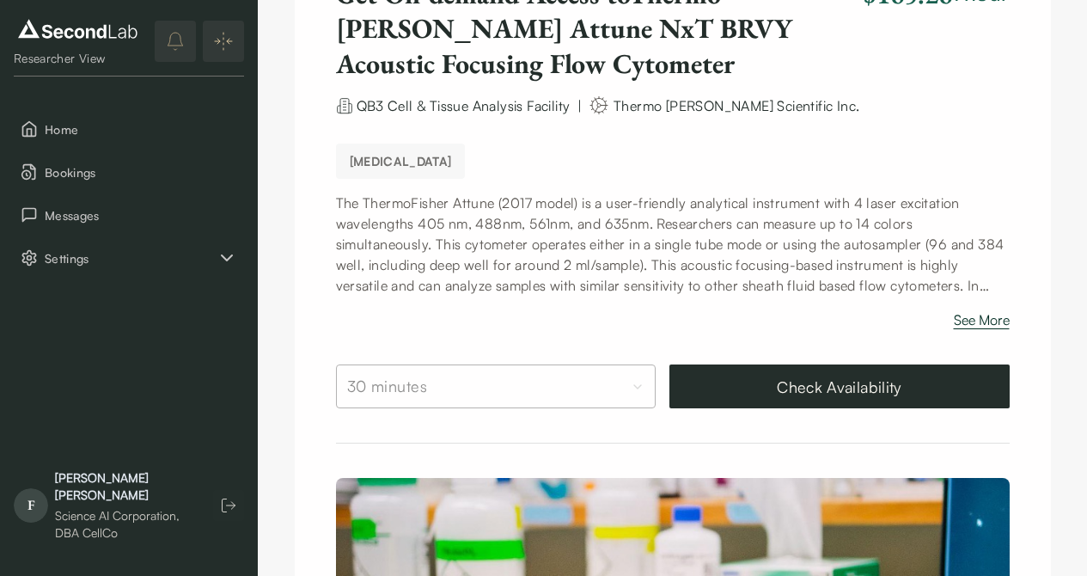
click at [982, 326] on button "See More" at bounding box center [982, 322] width 56 height 27
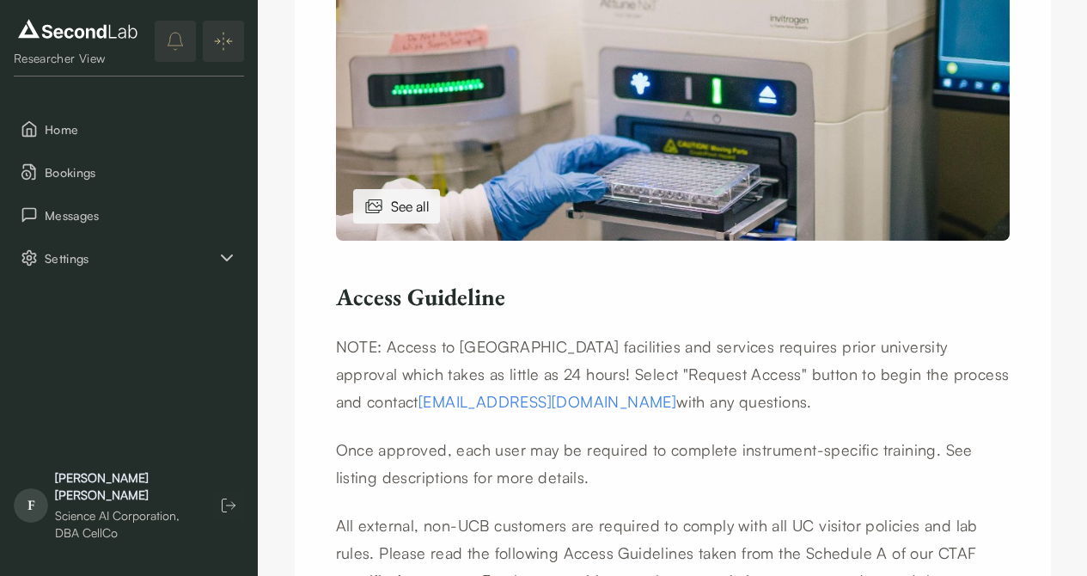
scroll to position [0, 0]
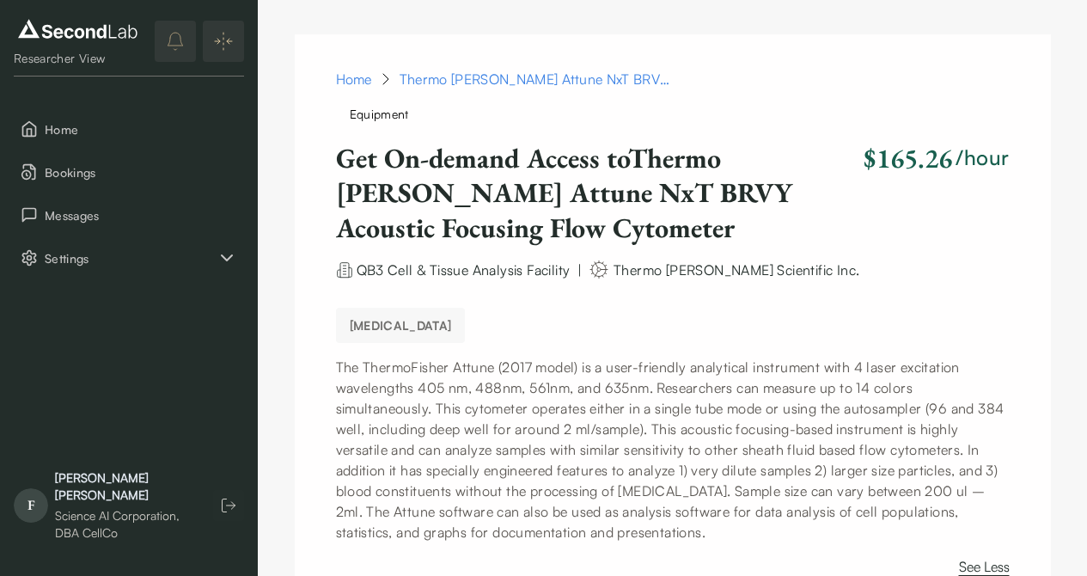
click at [600, 269] on img at bounding box center [598, 269] width 21 height 21
click at [630, 82] on div "Thermo Fisher Attune NxT BRVY Acoustic Focusing Flow Cytometer" at bounding box center [536, 79] width 275 height 21
click at [702, 82] on div "Home Thermo Fisher Attune NxT BRVY Acoustic Focusing Flow Cytometer" at bounding box center [673, 79] width 674 height 21
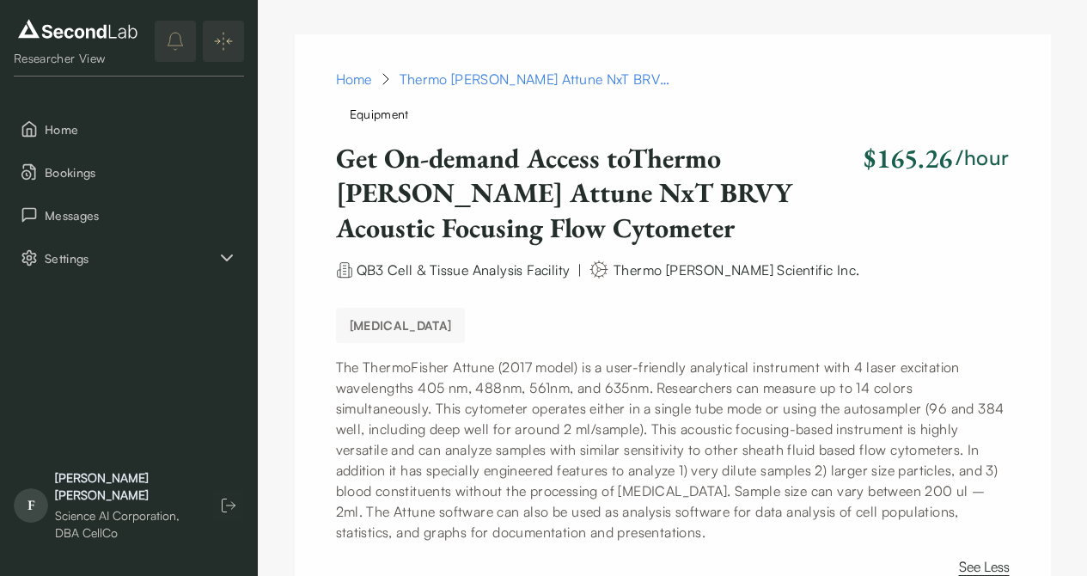
click at [915, 168] on h2 "$165.26" at bounding box center [907, 158] width 88 height 34
click at [919, 187] on div "Get On-demand Access to Thermo Fisher Attune NxT BRVY Acoustic Focusing Flow Cy…" at bounding box center [673, 193] width 674 height 104
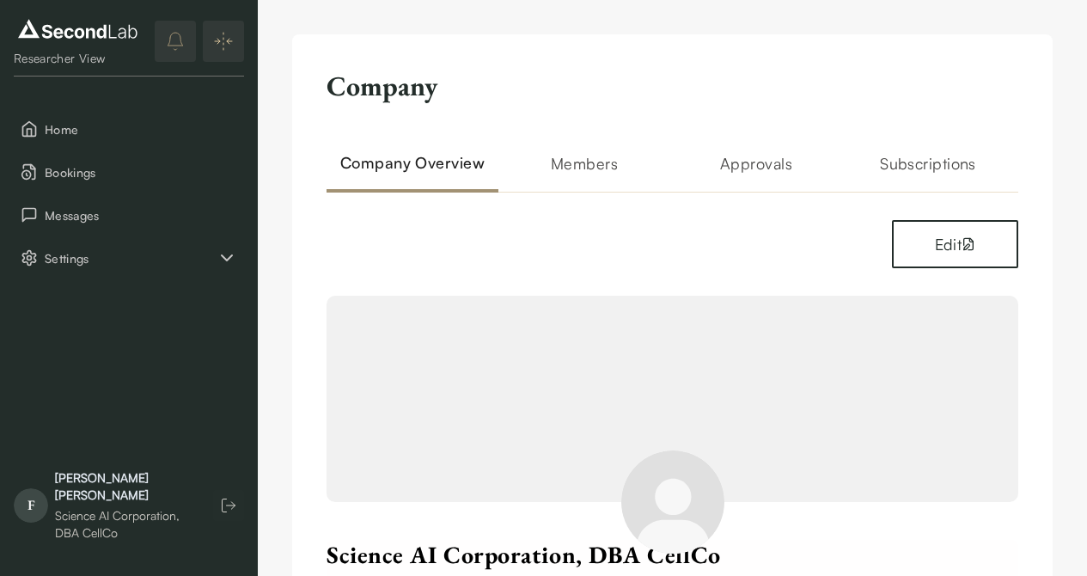
click at [594, 167] on h2 "Members" at bounding box center [584, 171] width 172 height 41
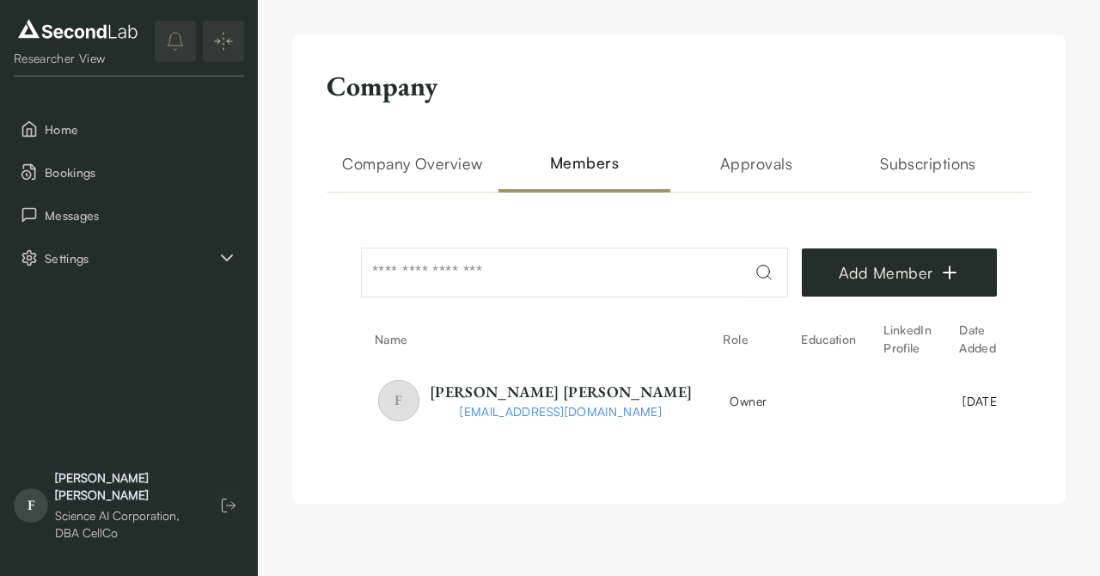
click at [766, 168] on h2 "Approvals" at bounding box center [756, 171] width 172 height 41
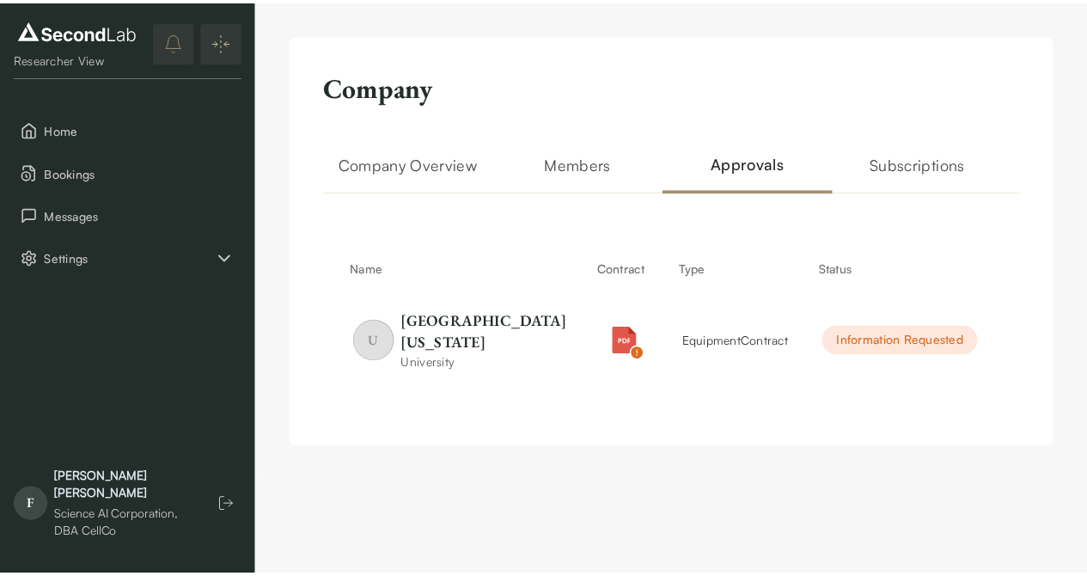
scroll to position [0, 87]
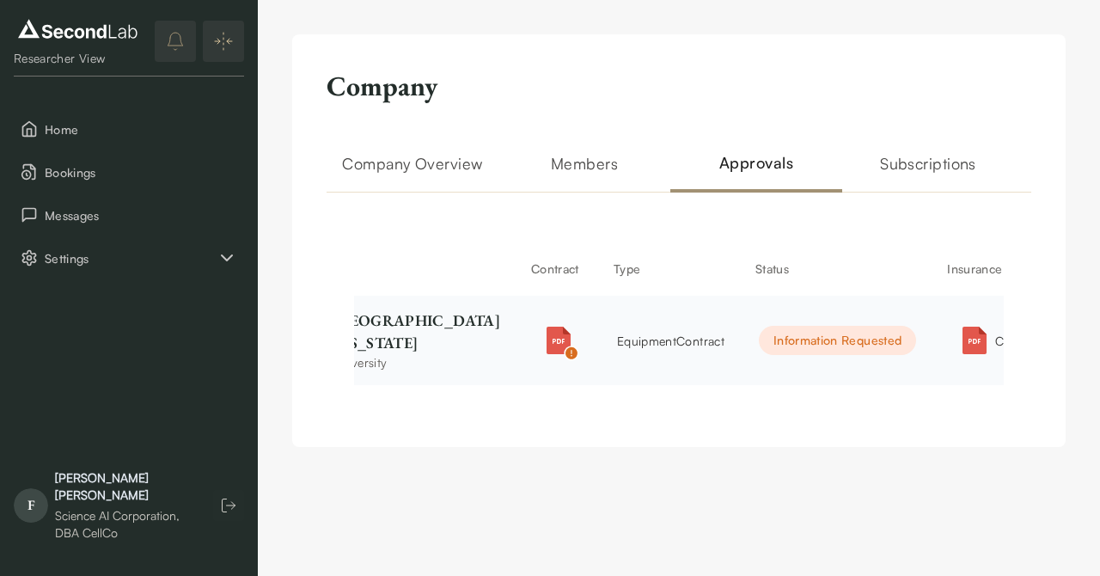
click at [767, 355] on div "Information Requested" at bounding box center [837, 340] width 157 height 29
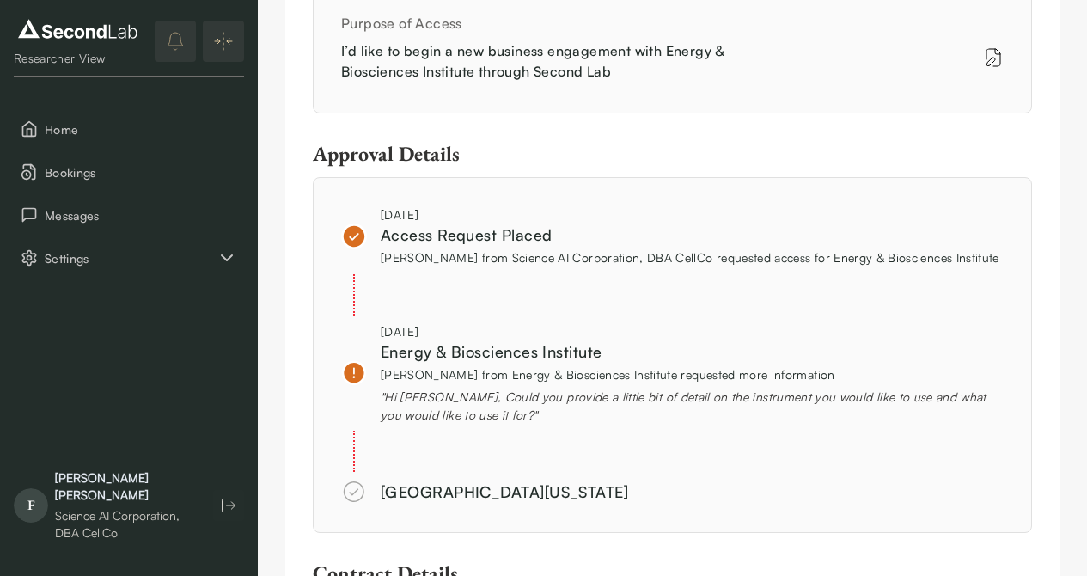
scroll to position [1243, 0]
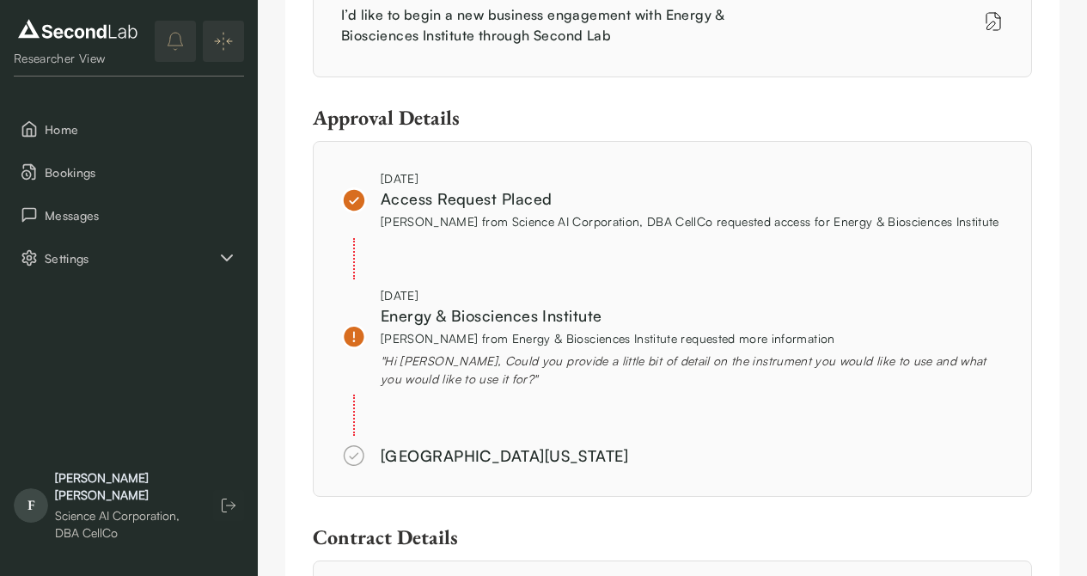
click at [527, 377] on div "" Hi [PERSON_NAME], Could you provide a little bit of detail on the instrument …" at bounding box center [692, 369] width 623 height 36
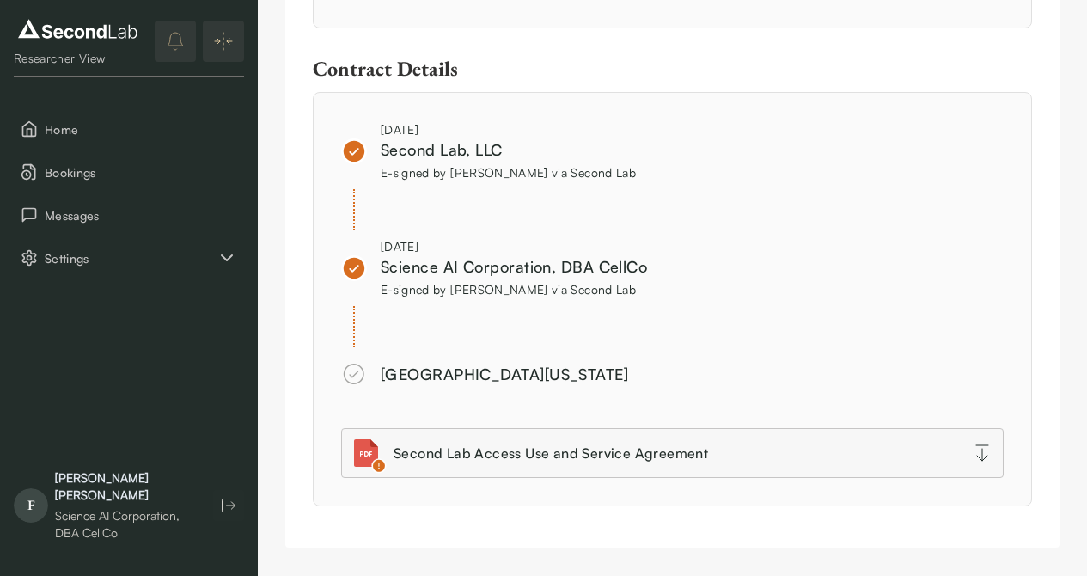
scroll to position [1717, 0]
